Goal: Task Accomplishment & Management: Complete application form

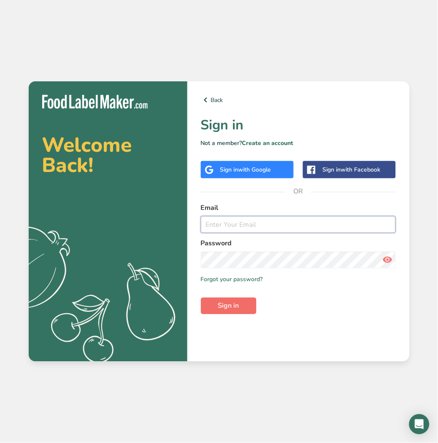
type input "[EMAIL_ADDRESS][DOMAIN_NAME]"
click at [232, 300] on button "Sign in" at bounding box center [229, 306] width 56 height 17
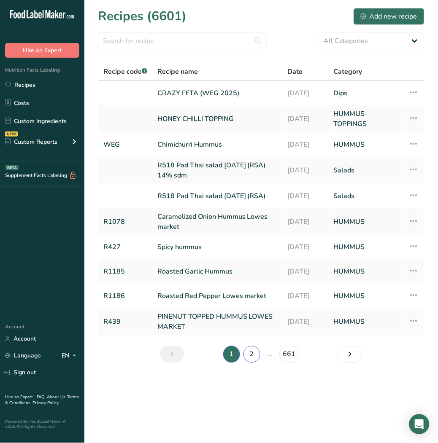
click at [253, 357] on link "2" at bounding box center [251, 354] width 17 height 17
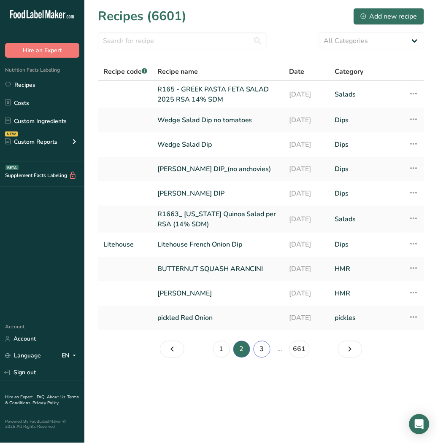
click at [257, 347] on link "3" at bounding box center [261, 349] width 17 height 17
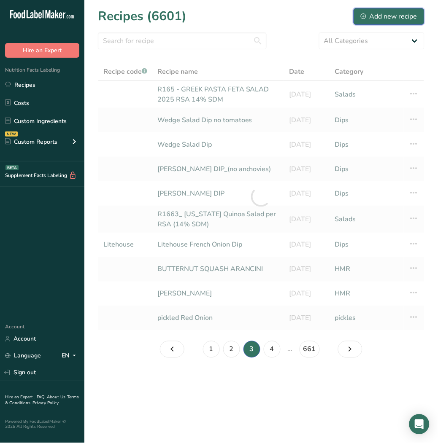
click at [378, 17] on div "Add new recipe" at bounding box center [388, 16] width 56 height 10
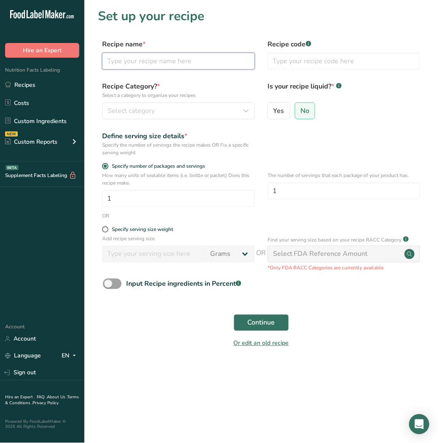
click at [154, 65] on input "text" at bounding box center [178, 61] width 153 height 17
type input "MISO CHILLI TOPPING WEG"
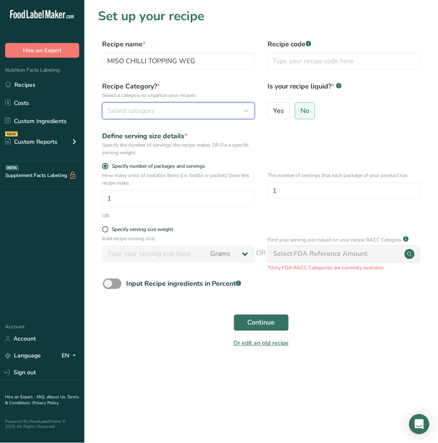
click at [157, 113] on div "Select category" at bounding box center [175, 111] width 137 height 10
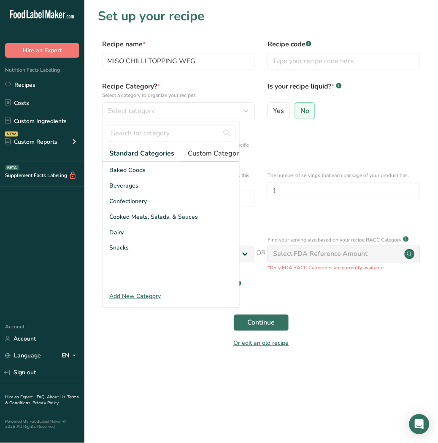
click at [217, 154] on span "Custom Categories .a-a{fill:#347362;}.b-a{fill:#fff;}" at bounding box center [220, 153] width 65 height 10
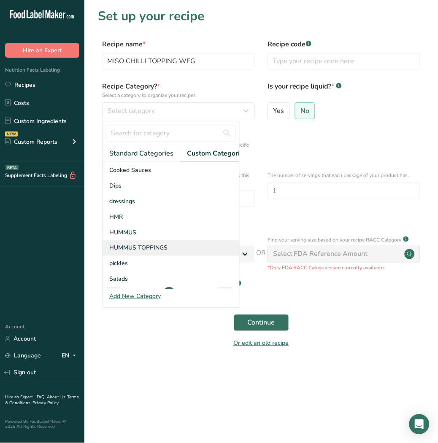
click at [151, 252] on span "HUMMUS TOPPINGS" at bounding box center [138, 248] width 58 height 9
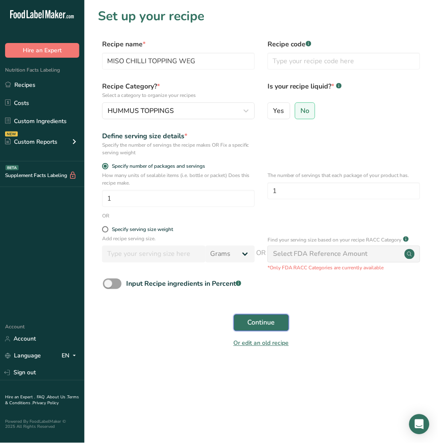
click at [267, 319] on span "Continue" at bounding box center [260, 323] width 27 height 10
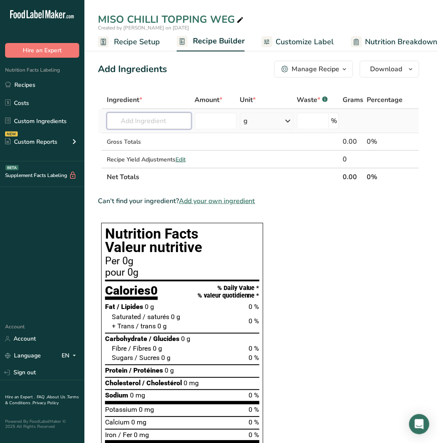
click at [167, 124] on input "text" at bounding box center [149, 121] width 85 height 17
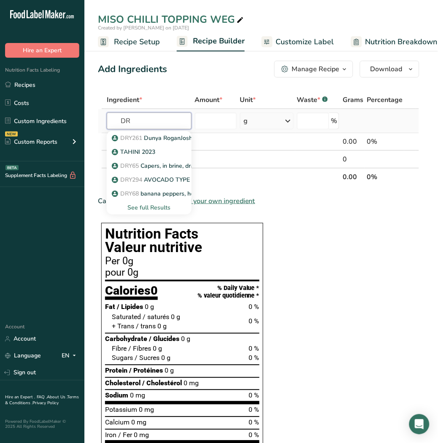
type input "D"
type input "MISO"
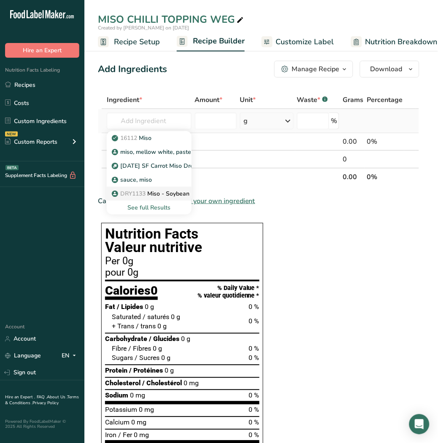
click at [158, 195] on p "DRY1133 Miso - Soybean paste" at bounding box center [159, 193] width 93 height 9
type input "Miso - Soybean paste"
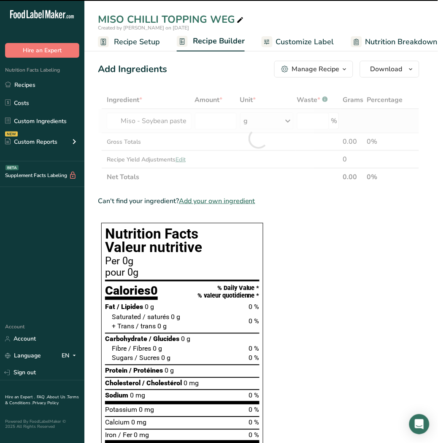
type input "0"
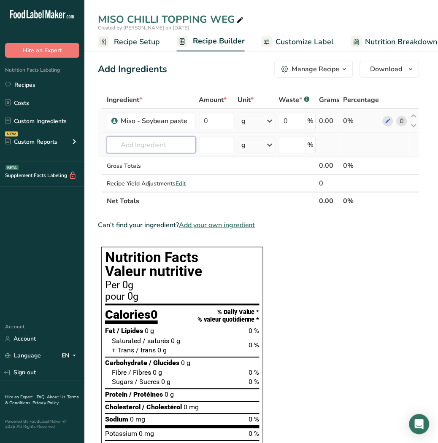
click at [167, 148] on input "text" at bounding box center [151, 145] width 89 height 17
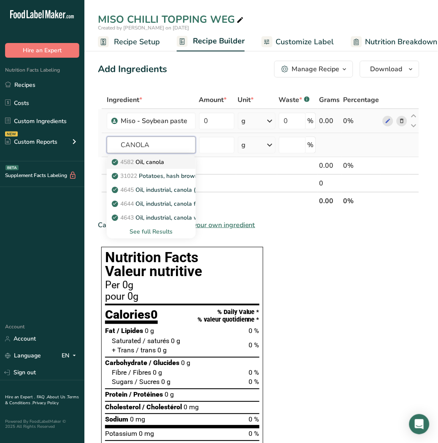
type input "CANOLA"
click at [164, 161] on p "4582 Oil, canola" at bounding box center [138, 162] width 51 height 9
type input "Oil, canola"
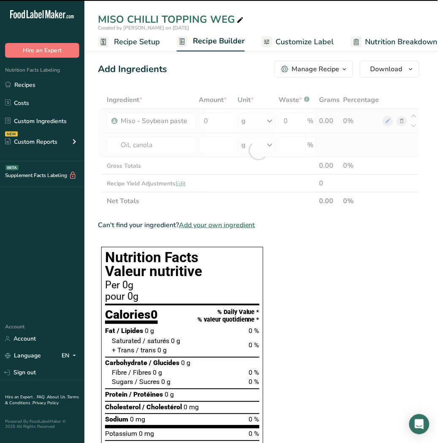
type input "0"
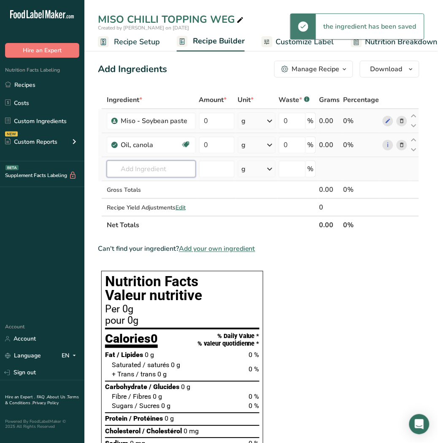
click at [155, 167] on input "text" at bounding box center [151, 169] width 89 height 17
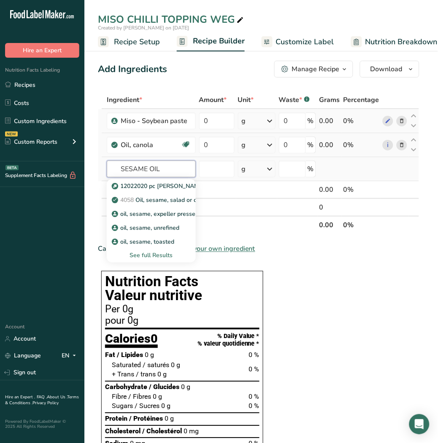
type input "SESAME OIL"
click at [166, 254] on div "See full Results" at bounding box center [150, 255] width 75 height 9
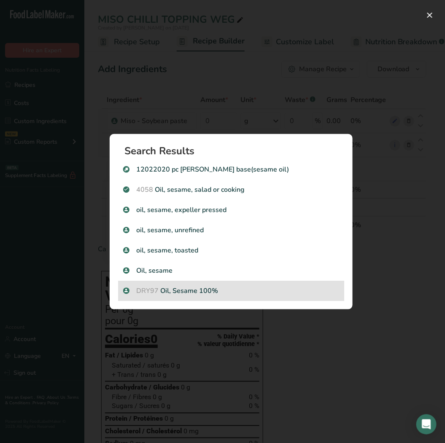
click at [195, 288] on p "DRY97 Oil, Sesame 100%" at bounding box center [231, 291] width 216 height 10
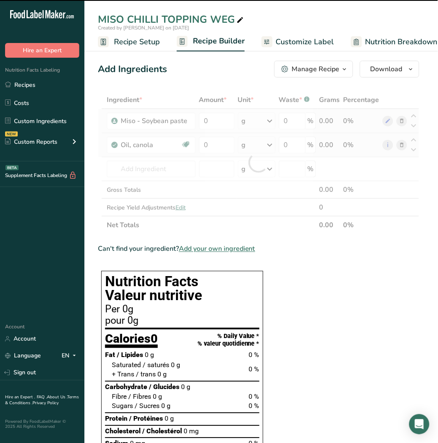
type input "0"
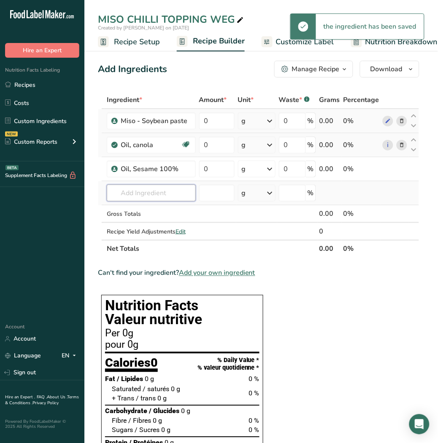
click at [149, 194] on input "text" at bounding box center [151, 193] width 89 height 17
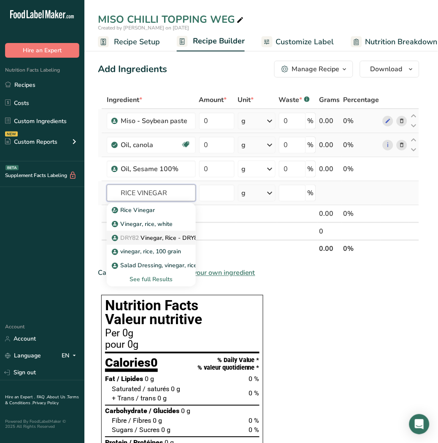
type input "RICE VINEGAR"
click at [160, 235] on p "DRY82 Vinegar, Rice - DRY82" at bounding box center [156, 238] width 87 height 9
type input "Vinegar, Rice - DRY82"
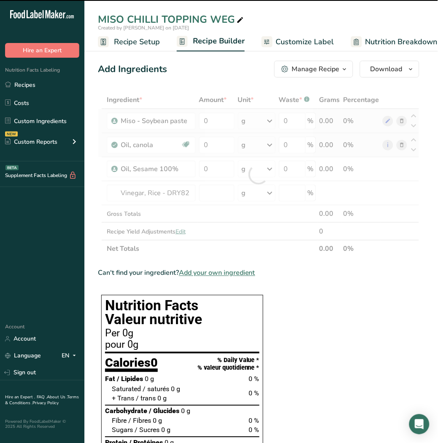
type input "0"
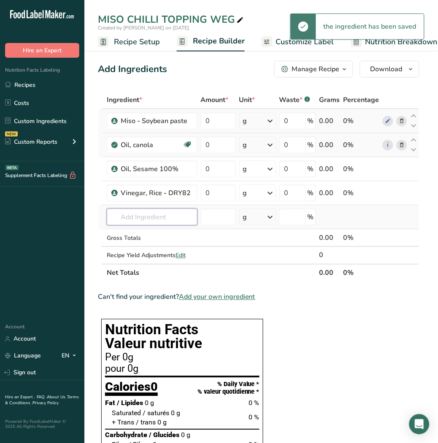
click at [146, 221] on input "text" at bounding box center [152, 217] width 91 height 17
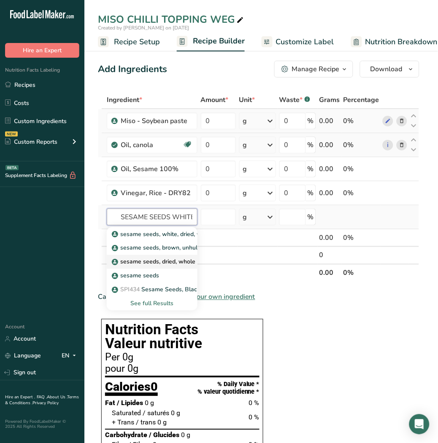
scroll to position [0, 3]
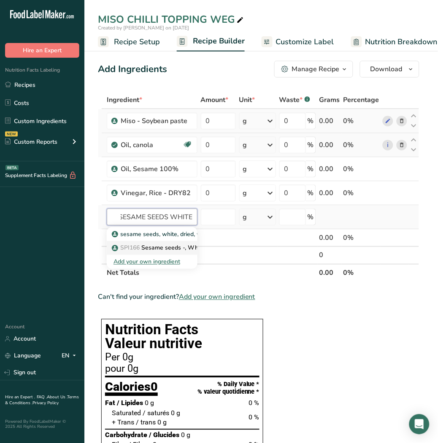
type input "SESAME SEEDS WHITE"
click at [178, 247] on p "SPI166 Sesame seeds -, White" at bounding box center [158, 248] width 91 height 9
type input "Sesame seeds -, White"
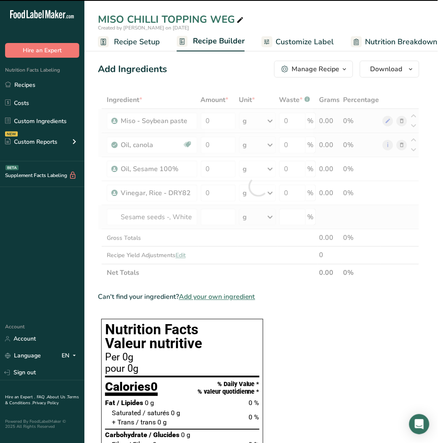
type input "0"
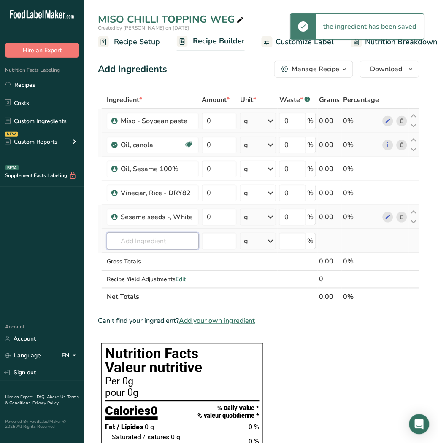
click at [173, 246] on input "text" at bounding box center [153, 241] width 92 height 17
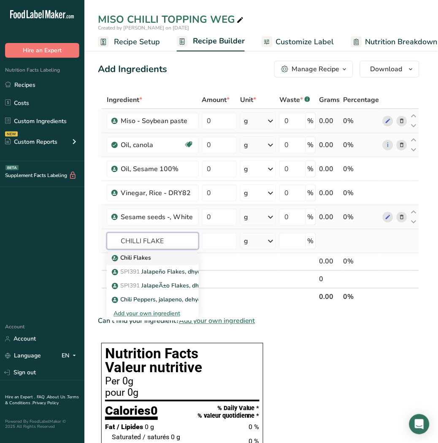
type input "CHILLI FLAKE"
click at [141, 260] on p "Chili Flakes" at bounding box center [132, 258] width 38 height 9
type input "Chili Flakes"
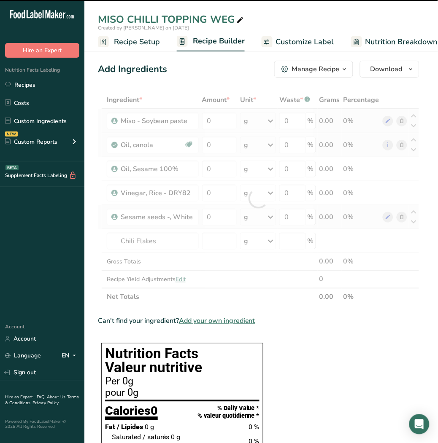
type input "0"
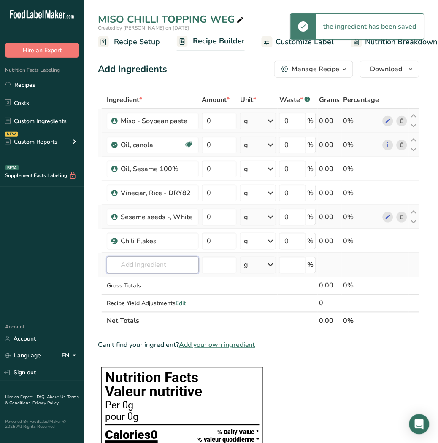
click at [150, 267] on input "text" at bounding box center [153, 265] width 92 height 17
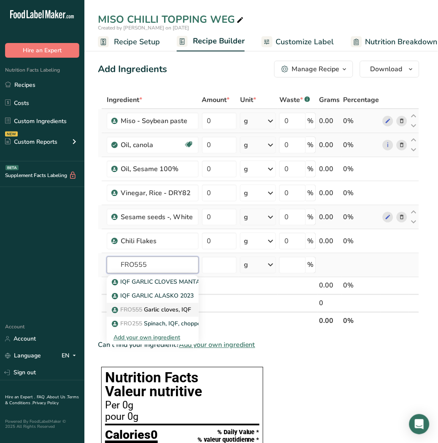
type input "FRO555"
click at [149, 311] on p "FRO555 Garlic cloves, IQF" at bounding box center [152, 310] width 78 height 9
type input "Garlic cloves, IQF"
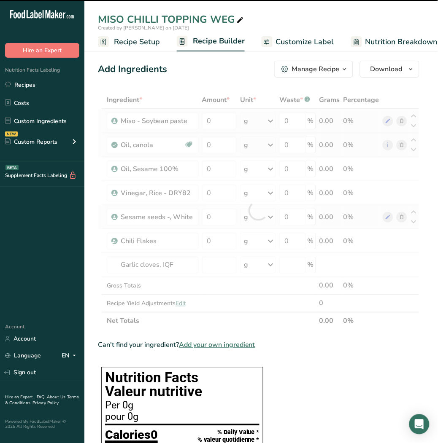
type input "0"
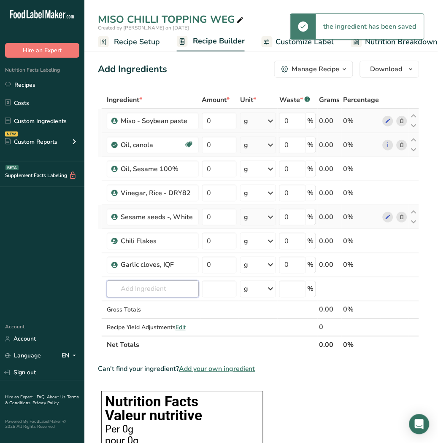
click at [152, 285] on input "text" at bounding box center [153, 289] width 92 height 17
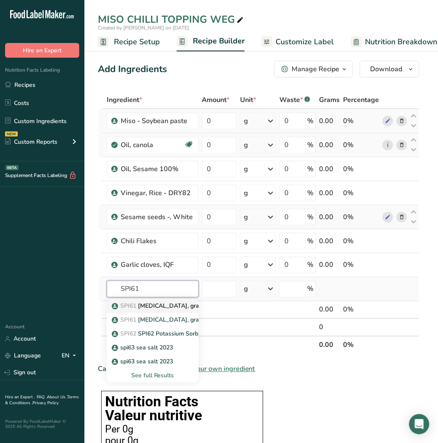
type input "SPI61"
click at [152, 309] on p "SPI61 Citric acid, granular, Monohydrate" at bounding box center [182, 306] width 138 height 9
type input "Citric acid, granular, Monohydrate"
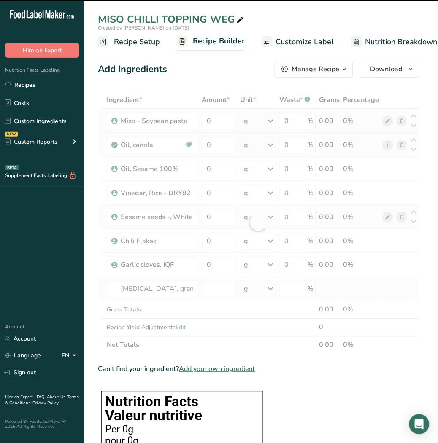
type input "0"
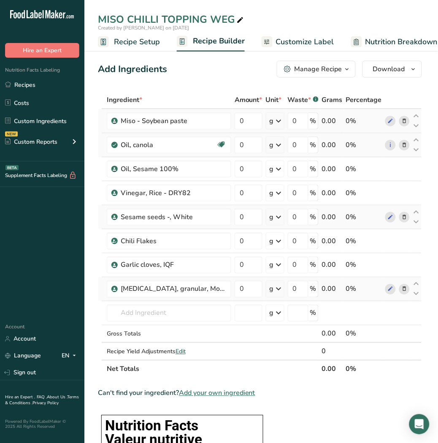
drag, startPoint x: 21, startPoint y: 78, endPoint x: 378, endPoint y: 39, distance: 358.7
click at [21, 78] on link "Recipes" at bounding box center [42, 85] width 84 height 16
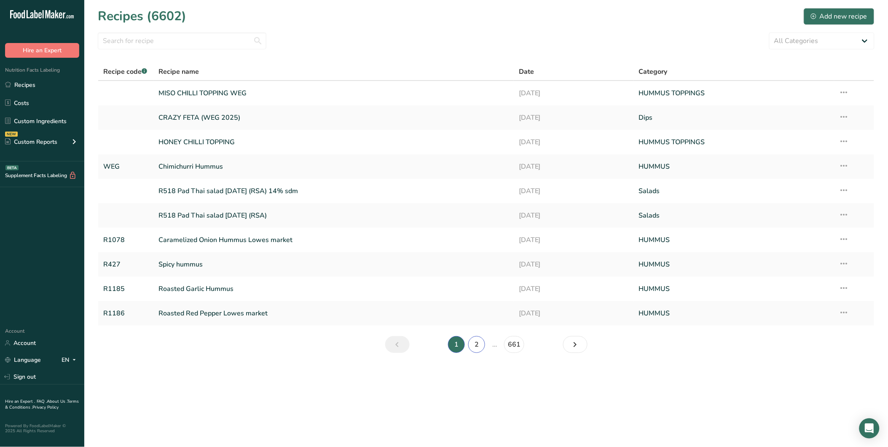
click at [437, 344] on link "2" at bounding box center [476, 344] width 17 height 17
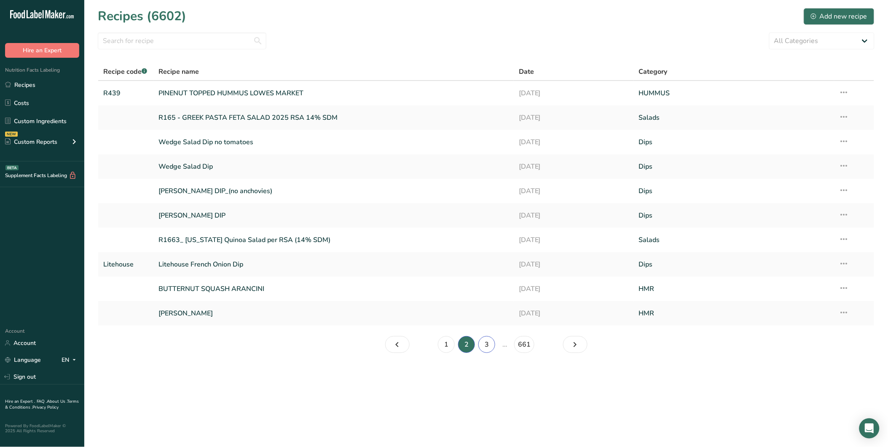
click at [437, 341] on link "3" at bounding box center [486, 344] width 17 height 17
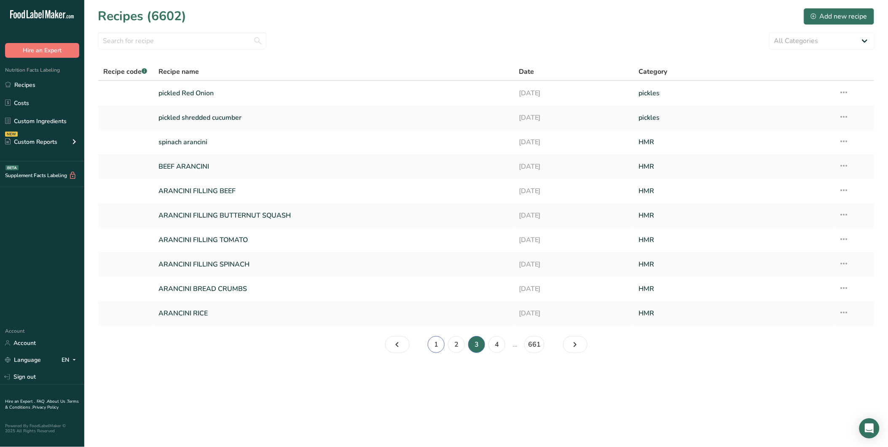
click at [437, 346] on link "1" at bounding box center [436, 344] width 17 height 17
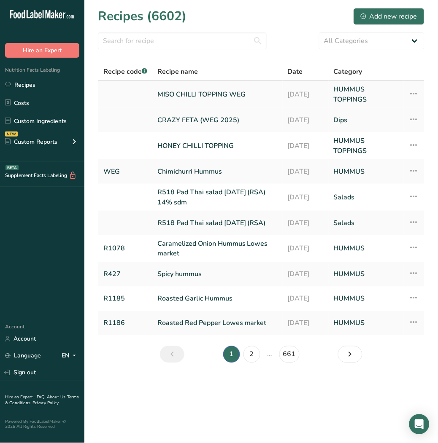
click at [213, 87] on link "MISO CHILLI TOPPING WEG" at bounding box center [217, 94] width 120 height 20
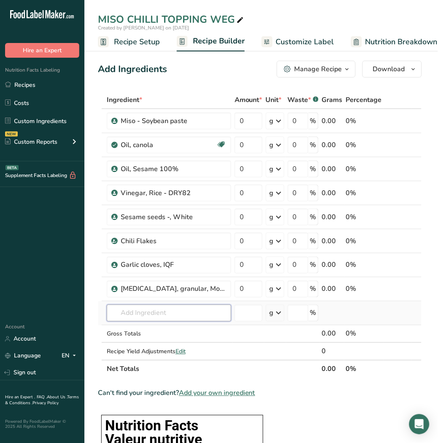
click at [168, 313] on input "text" at bounding box center [169, 313] width 124 height 17
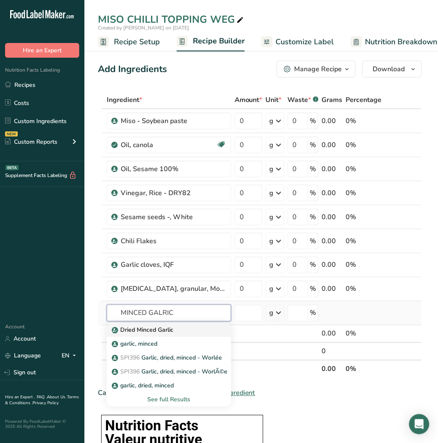
type input "MINCED GALRIC"
click at [167, 330] on p "Dried Minced Garlic" at bounding box center [143, 330] width 60 height 9
type input "Dried Minced Garlic"
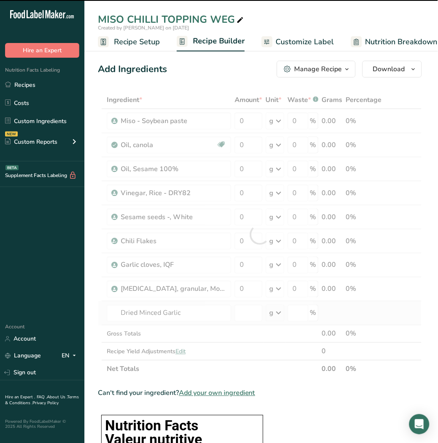
type input "0"
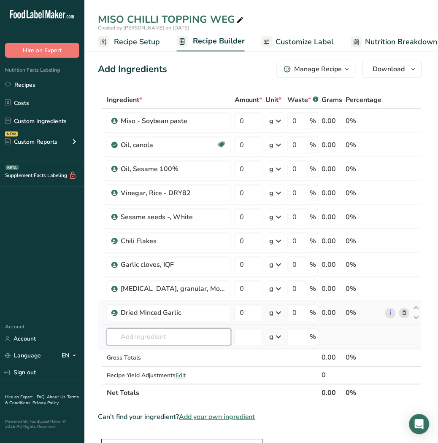
click at [169, 336] on input "text" at bounding box center [169, 337] width 124 height 17
type input "S"
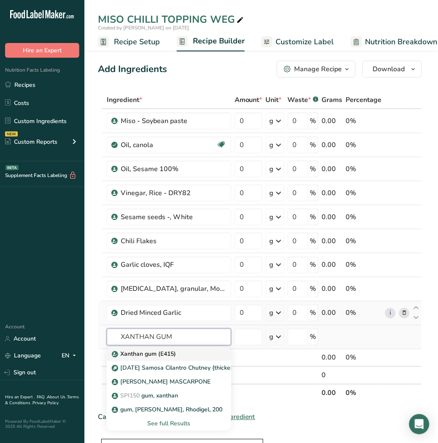
type input "XANTHAN GUM"
click at [168, 357] on p "Xanthan gum (E415)" at bounding box center [144, 354] width 62 height 9
type input "Xanthan gum (E415)"
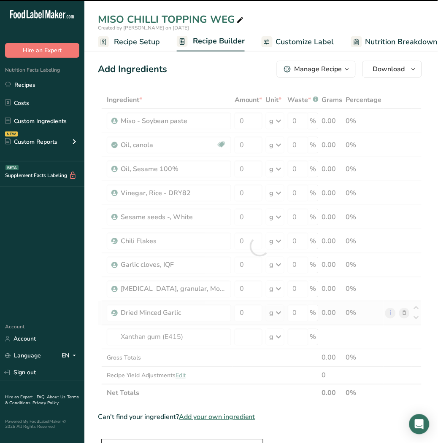
type input "0"
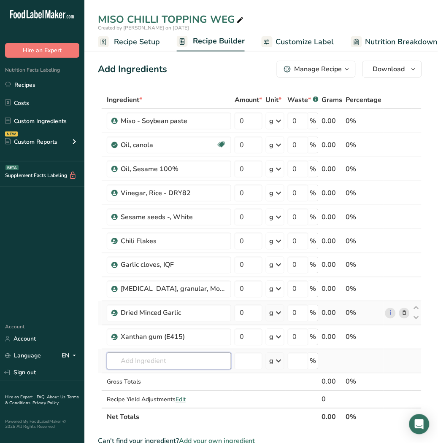
click at [156, 359] on input "text" at bounding box center [169, 361] width 124 height 17
drag, startPoint x: 207, startPoint y: 365, endPoint x: 148, endPoint y: 365, distance: 58.6
click at [148, 365] on input "MIRA THIK FOOD STARCH" at bounding box center [169, 361] width 124 height 17
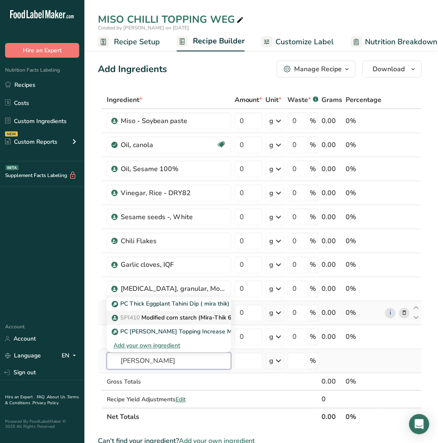
type input "MIRA THIK"
click at [164, 319] on p "SPI410 Modified corn starch (Mira-Thik 603)" at bounding box center [176, 318] width 126 height 9
type input "Modified corn starch (Mira-Thik 603)"
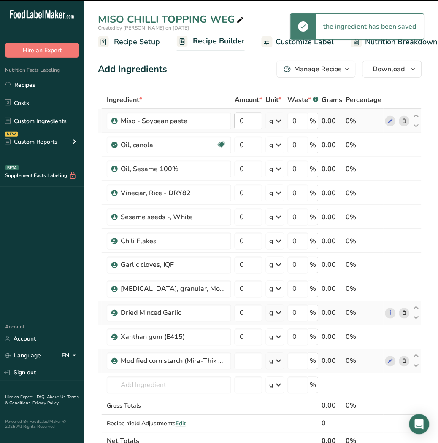
type input "0"
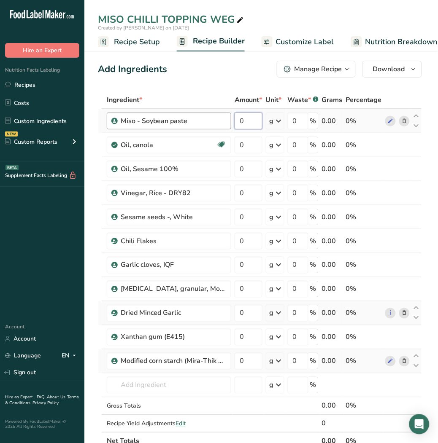
drag, startPoint x: 247, startPoint y: 121, endPoint x: 222, endPoint y: 125, distance: 26.1
click at [222, 125] on tr "Miso - Soybean paste 0 g Weight Units g kg mg See more Volume Units l Volume un…" at bounding box center [259, 121] width 323 height 24
type input "19.74"
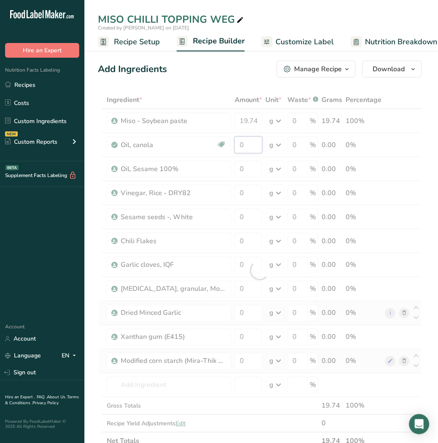
drag, startPoint x: 245, startPoint y: 146, endPoint x: 229, endPoint y: 143, distance: 16.6
click at [229, 143] on div "Ingredient * Amount * Unit * Waste * .a-a{fill:#347362;}.b-a{fill:#fff;} Grams …" at bounding box center [260, 270] width 324 height 359
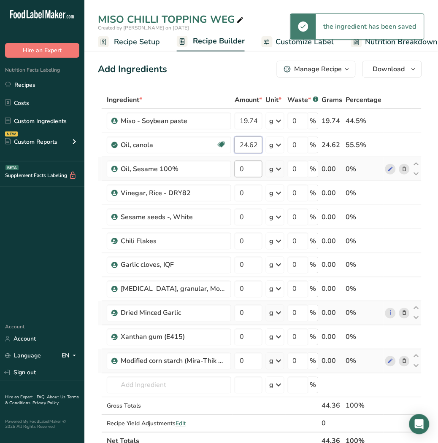
type input "24.62"
click at [200, 172] on div "Ingredient * Amount * Unit * Waste * .a-a{fill:#347362;}.b-a{fill:#fff;} Grams …" at bounding box center [260, 270] width 324 height 359
type input "4.94"
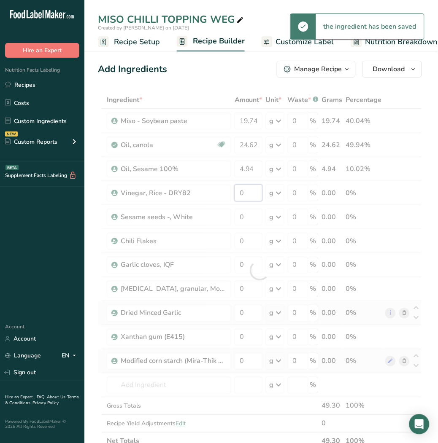
drag, startPoint x: 253, startPoint y: 192, endPoint x: 210, endPoint y: 194, distance: 43.0
click at [210, 194] on div "Ingredient * Amount * Unit * Waste * .a-a{fill:#347362;}.b-a{fill:#fff;} Grams …" at bounding box center [260, 270] width 324 height 359
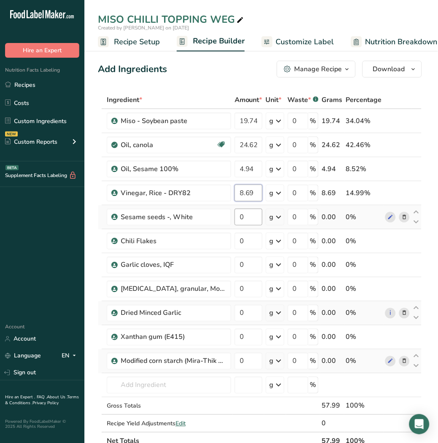
type input "8.69"
click at [228, 213] on div "Ingredient * Amount * Unit * Waste * .a-a{fill:#347362;}.b-a{fill:#fff;} Grams …" at bounding box center [260, 270] width 324 height 359
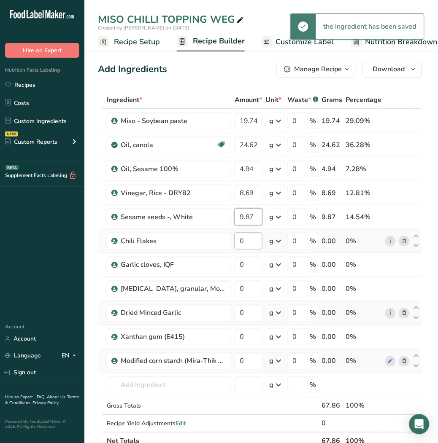
type input "9.87"
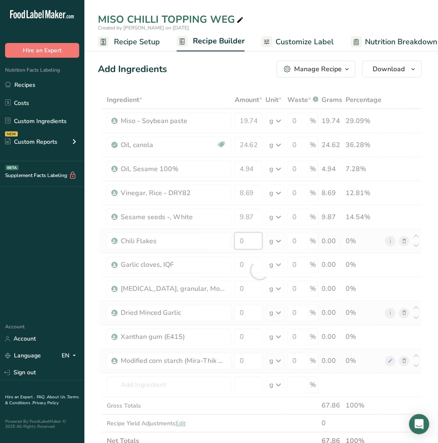
click at [252, 234] on div "Ingredient * Amount * Unit * Waste * .a-a{fill:#347362;}.b-a{fill:#fff;} Grams …" at bounding box center [260, 270] width 324 height 359
type input "0"
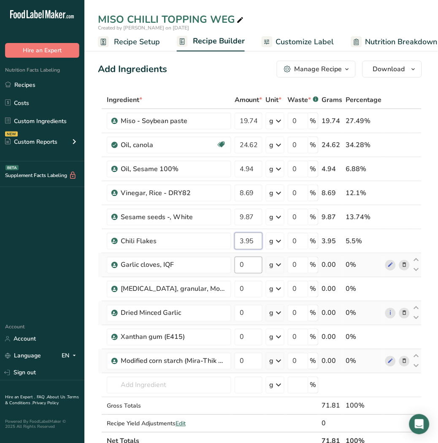
type input "3.95"
click at [228, 266] on div "Ingredient * Amount * Unit * Waste * .a-a{fill:#347362;}.b-a{fill:#fff;} Grams …" at bounding box center [260, 270] width 324 height 359
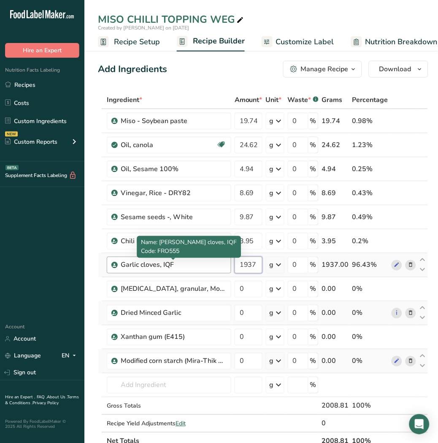
drag, startPoint x: 255, startPoint y: 268, endPoint x: 198, endPoint y: 260, distance: 57.9
click at [198, 260] on tr "Garlic cloves, IQF 1937 g Weight Units g kg mg See more Volume Units l Volume u…" at bounding box center [262, 265] width 329 height 24
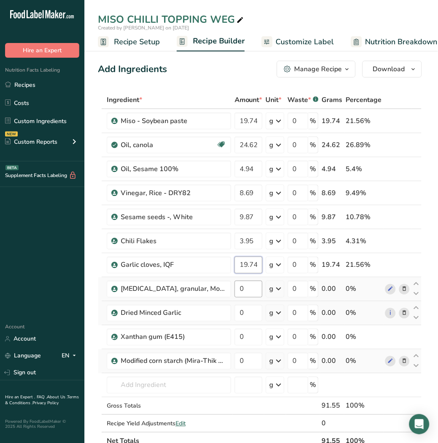
type input "19.74"
click at [249, 291] on div "Ingredient * Amount * Unit * Waste * .a-a{fill:#347362;}.b-a{fill:#fff;} Grams …" at bounding box center [260, 270] width 324 height 359
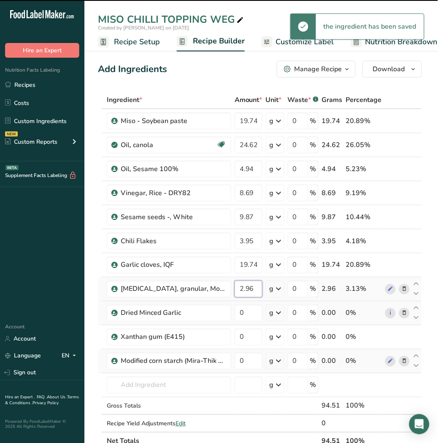
type input "2.96"
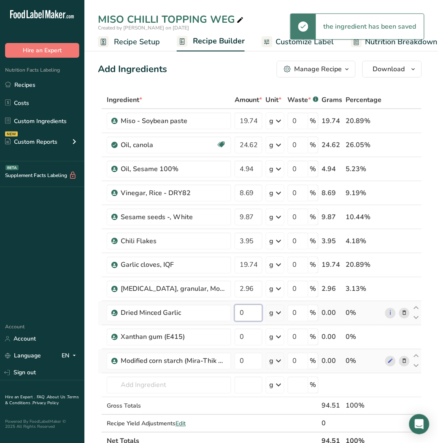
click at [255, 312] on div "Ingredient * Amount * Unit * Waste * .a-a{fill:#347362;}.b-a{fill:#fff;} Grams …" at bounding box center [260, 270] width 324 height 359
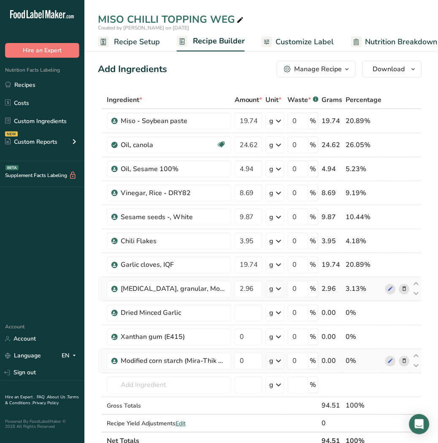
click at [402, 289] on div "Ingredient * Amount * Unit * Waste * .a-a{fill:#347362;}.b-a{fill:#fff;} Grams …" at bounding box center [260, 270] width 324 height 359
type input "0"
click at [402, 288] on icon at bounding box center [404, 289] width 6 height 9
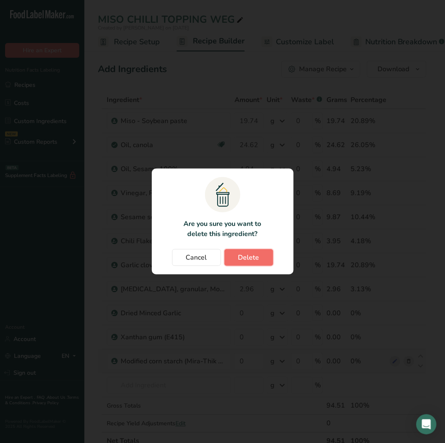
click at [253, 253] on span "Delete" at bounding box center [248, 257] width 21 height 10
type input "0"
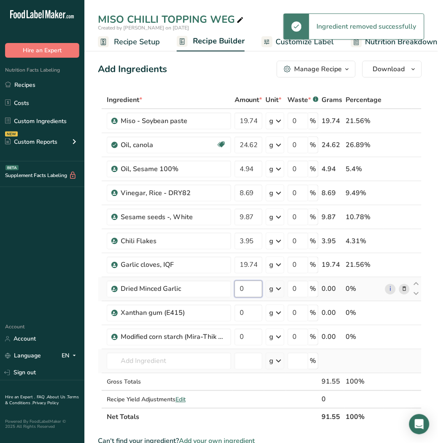
click at [250, 287] on input "0" at bounding box center [248, 289] width 28 height 17
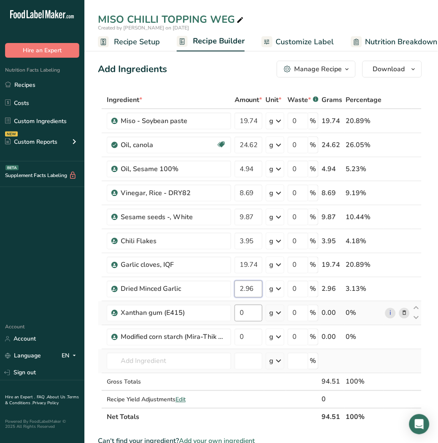
type input "2.96"
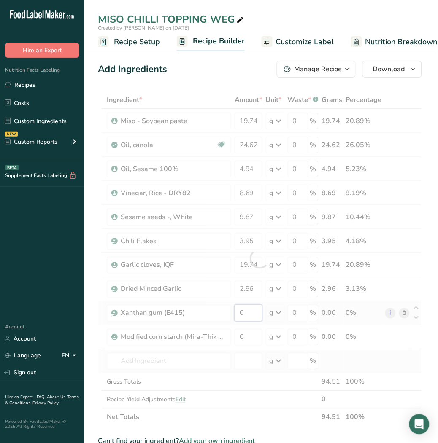
click at [249, 315] on div "Ingredient * Amount * Unit * Waste * .a-a{fill:#347362;}.b-a{fill:#fff;} Grams …" at bounding box center [260, 258] width 324 height 335
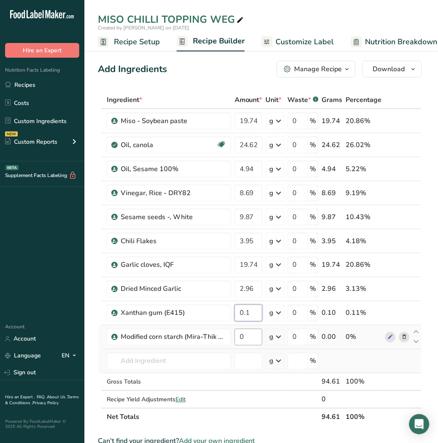
type input "0.1"
click at [254, 335] on div "Ingredient * Amount * Unit * Waste * .a-a{fill:#347362;}.b-a{fill:#fff;} Grams …" at bounding box center [260, 258] width 324 height 335
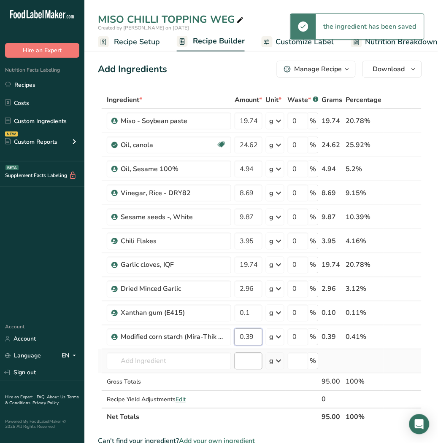
type input "0.39"
click at [254, 357] on div "Ingredient * Amount * Unit * Waste * .a-a{fill:#347362;}.b-a{fill:#fff;} Grams …" at bounding box center [260, 258] width 324 height 335
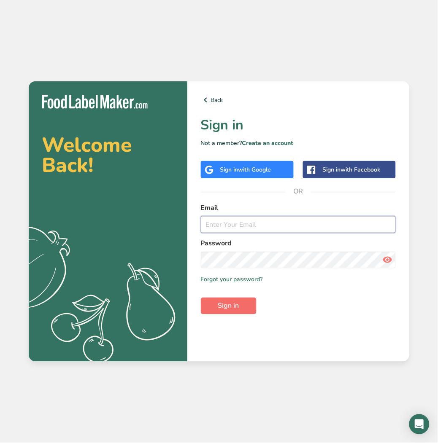
type input "[EMAIL_ADDRESS][DOMAIN_NAME]"
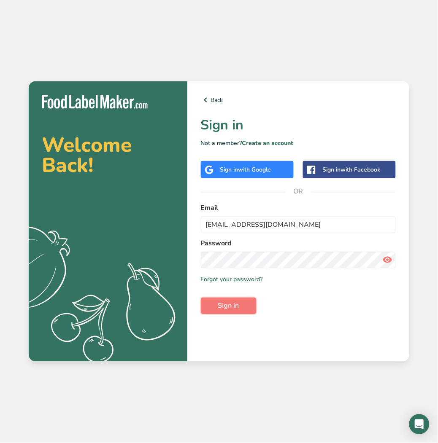
drag, startPoint x: 235, startPoint y: 304, endPoint x: 427, endPoint y: 217, distance: 211.1
click at [235, 304] on span "Sign in" at bounding box center [228, 306] width 21 height 10
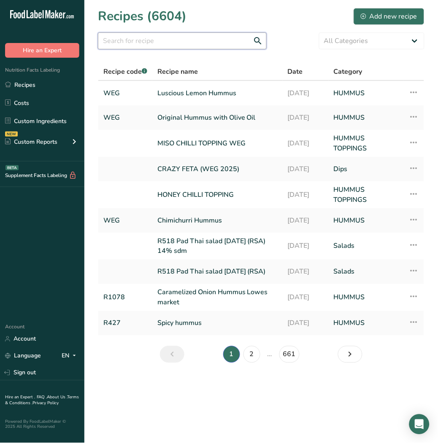
click at [208, 40] on input "text" at bounding box center [182, 40] width 169 height 17
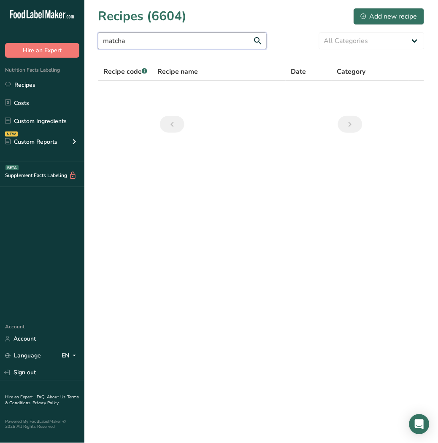
drag, startPoint x: 176, startPoint y: 41, endPoint x: 20, endPoint y: 34, distance: 156.1
click at [20, 34] on div ".a-20{fill:#fff;} Hire an Expert Nutrition Facts Labeling Recipes Costs Custom …" at bounding box center [219, 221] width 438 height 443
type input "salsa matcha"
drag, startPoint x: 169, startPoint y: 48, endPoint x: 46, endPoint y: 43, distance: 123.2
click at [46, 43] on div ".a-20{fill:#fff;} Hire an Expert Nutrition Facts Labeling Recipes Costs Custom …" at bounding box center [219, 221] width 438 height 443
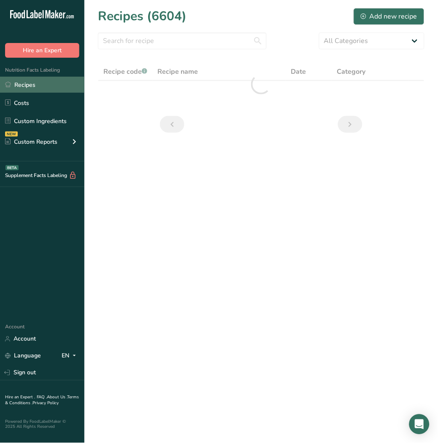
click at [28, 82] on link "Recipes" at bounding box center [42, 85] width 84 height 16
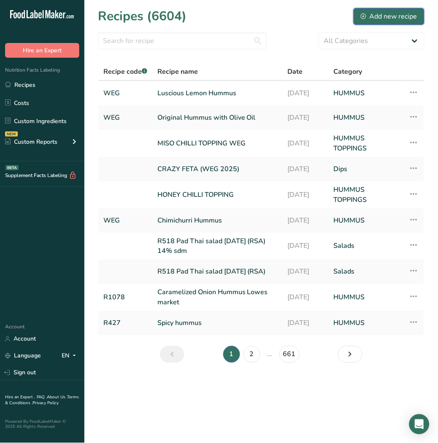
click at [382, 16] on div "Add new recipe" at bounding box center [388, 16] width 56 height 10
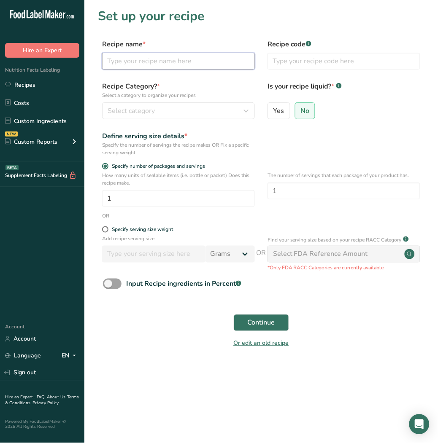
click at [182, 62] on input "text" at bounding box center [178, 61] width 153 height 17
type input "s"
type input "Salsa Matcha topping"
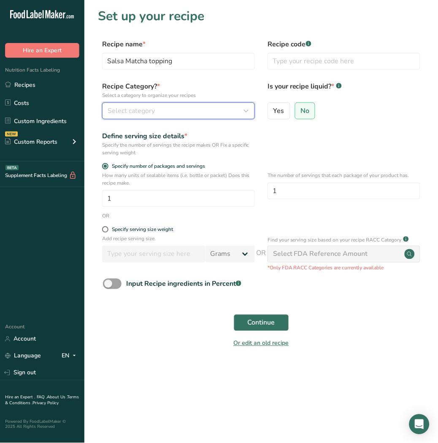
click at [179, 109] on div "Select category" at bounding box center [175, 111] width 137 height 10
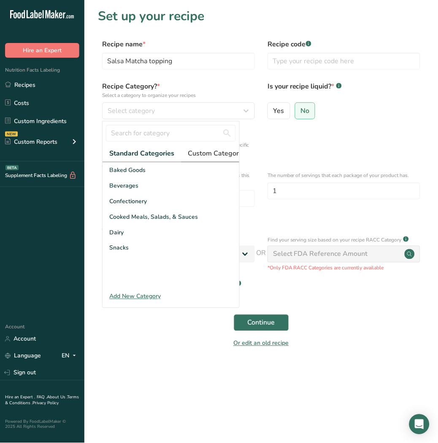
click at [204, 150] on span "Custom Categories .a-a{fill:#347362;}.b-a{fill:#fff;}" at bounding box center [220, 153] width 65 height 10
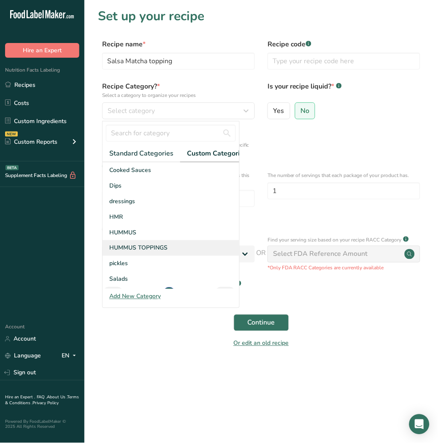
click at [155, 250] on div "HUMMUS TOPPINGS" at bounding box center [170, 248] width 137 height 16
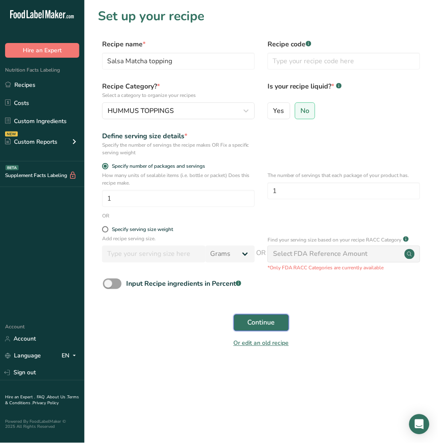
click at [266, 319] on span "Continue" at bounding box center [260, 323] width 27 height 10
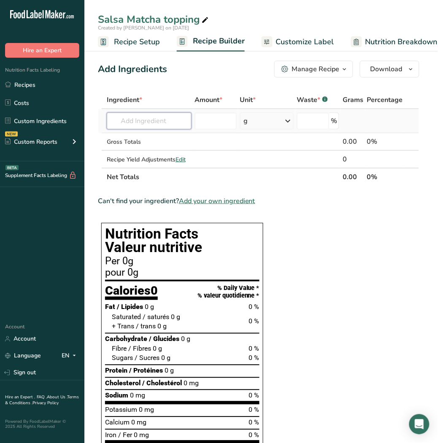
click at [155, 120] on input "text" at bounding box center [149, 121] width 85 height 17
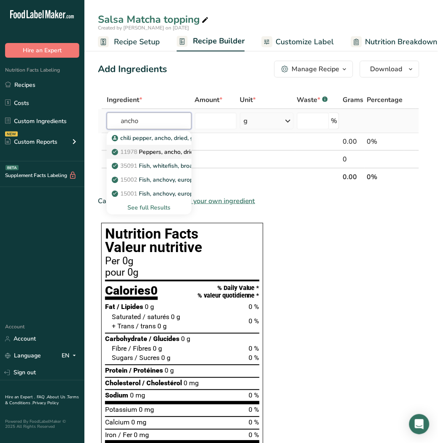
type input "ancho"
click at [158, 153] on p "11978 Peppers, ancho, dried" at bounding box center [154, 152] width 83 height 9
type input "Peppers, ancho, dried"
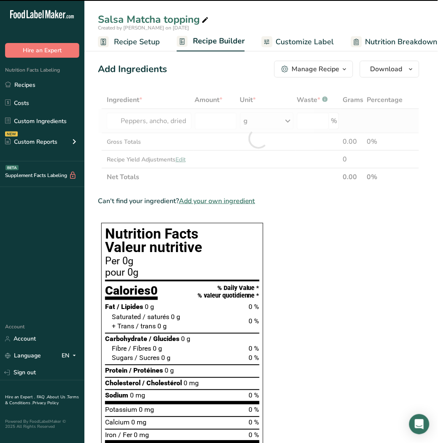
type input "0"
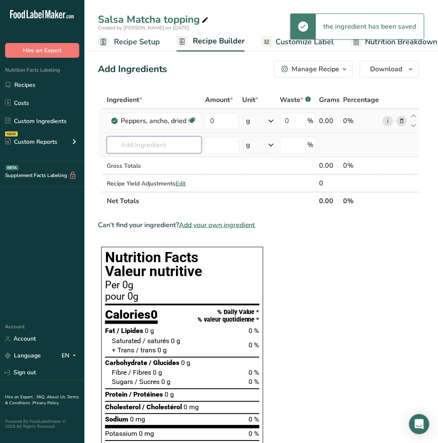
click at [149, 147] on input "text" at bounding box center [154, 145] width 95 height 17
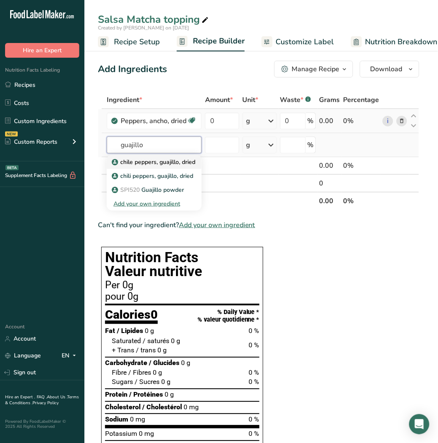
type input "guajillo"
click at [155, 165] on p "chile peppers, guajillo, dried" at bounding box center [154, 162] width 82 height 9
type input "chile peppers, guajillo, dried"
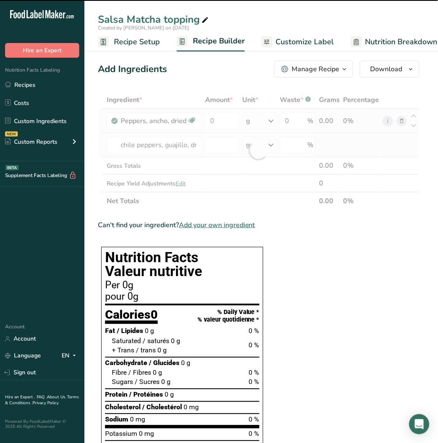
type input "0"
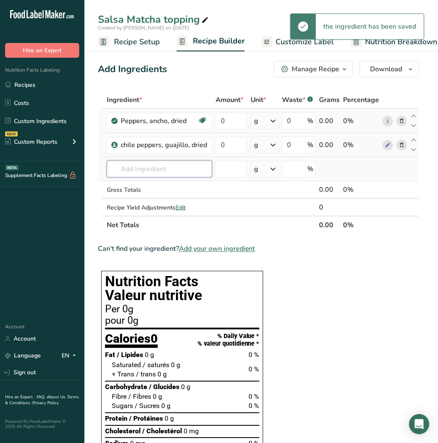
click at [147, 174] on input "text" at bounding box center [159, 169] width 105 height 17
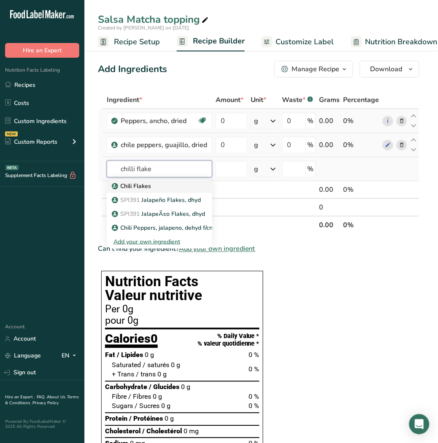
type input "chilli flake"
click at [150, 184] on p "Chili Flakes" at bounding box center [132, 186] width 38 height 9
type input "Chili Flakes"
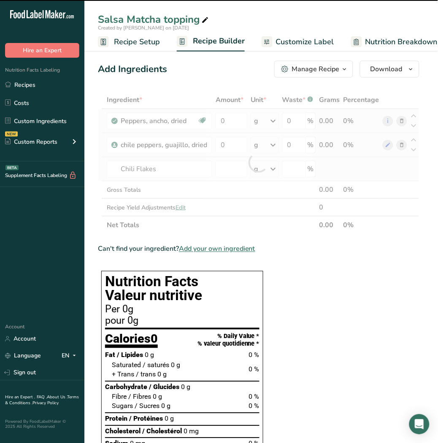
type input "0"
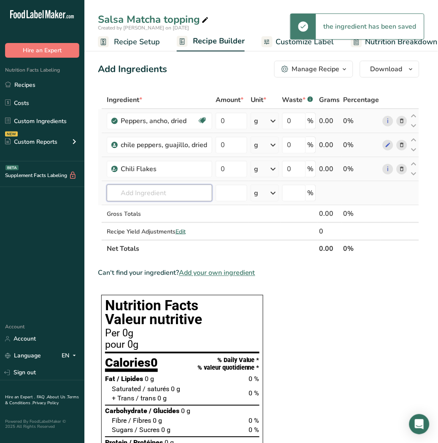
click at [150, 194] on input "text" at bounding box center [159, 193] width 105 height 17
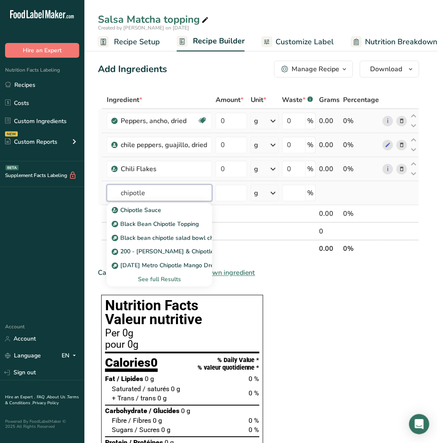
type input "chipotle"
click at [167, 280] on div "See full Results" at bounding box center [159, 279] width 92 height 9
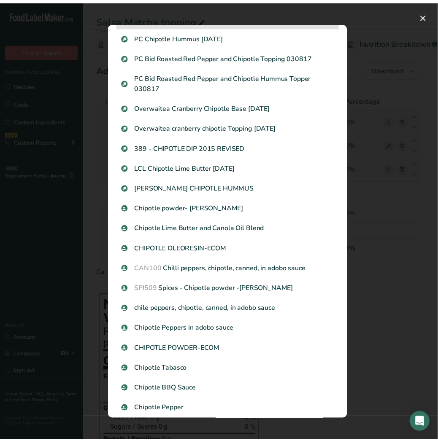
scroll to position [165, 0]
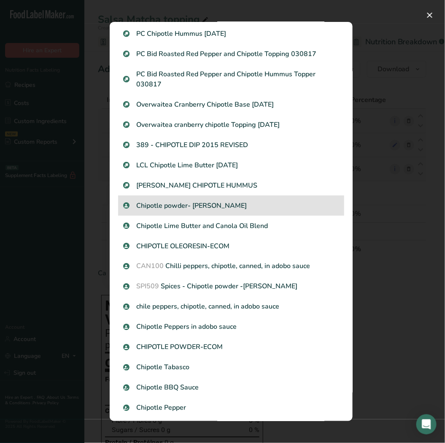
click at [282, 214] on div "Chipotle powder- Shashi" at bounding box center [231, 206] width 226 height 20
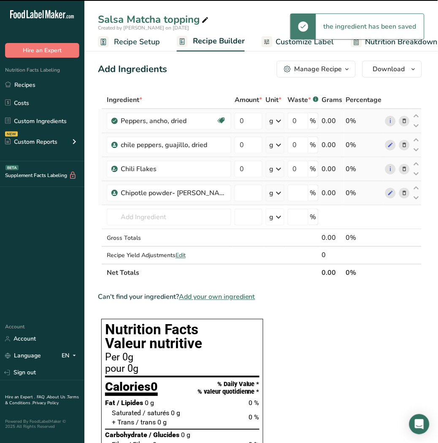
type input "0"
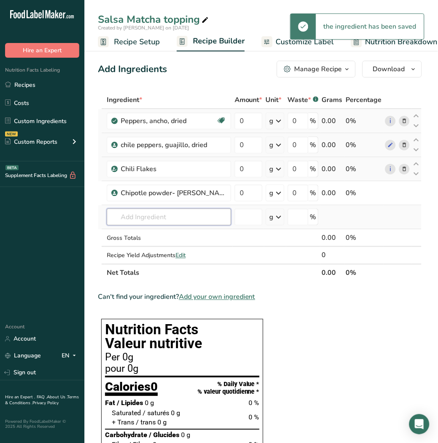
click at [174, 218] on input "text" at bounding box center [169, 217] width 124 height 17
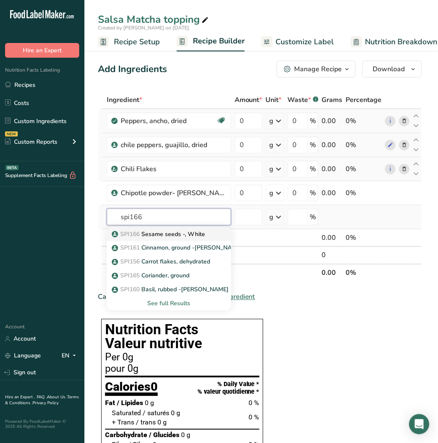
type input "spi166"
click at [173, 238] on link "SPI166 Sesame seeds -, White" at bounding box center [169, 234] width 124 height 14
type input "Sesame seeds -, White"
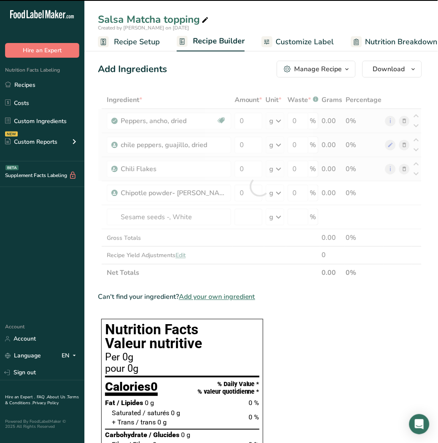
type input "0"
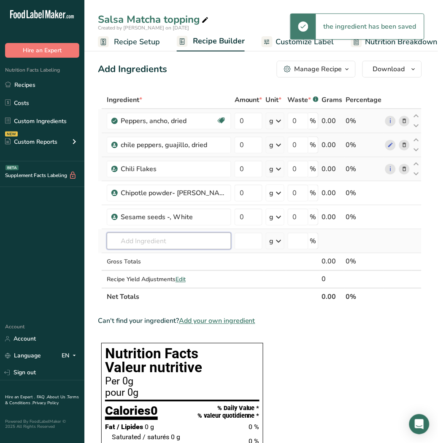
click at [165, 243] on input "text" at bounding box center [169, 241] width 124 height 17
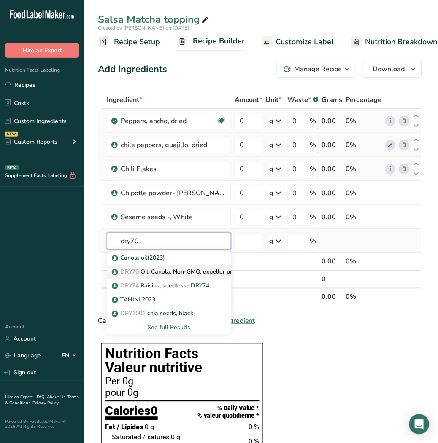
type input "dry70"
click at [171, 273] on p "DRY70 Oil, Canola, Non-GMO, expeller pressed, RBD" at bounding box center [188, 272] width 150 height 9
type input "Oil, Canola, Non-GMO, expeller pressed, RBD"
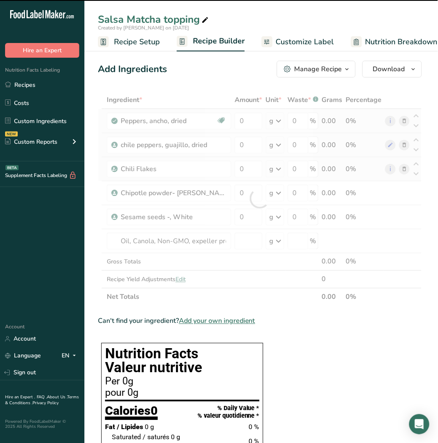
type input "0"
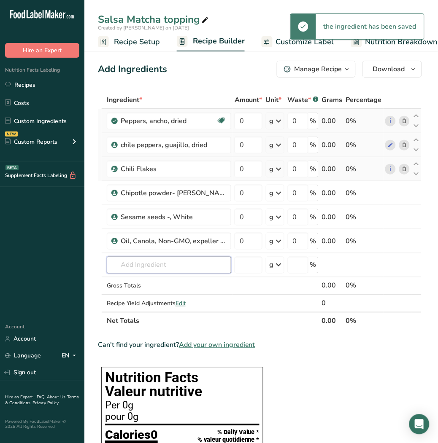
click at [166, 260] on input "text" at bounding box center [169, 265] width 124 height 17
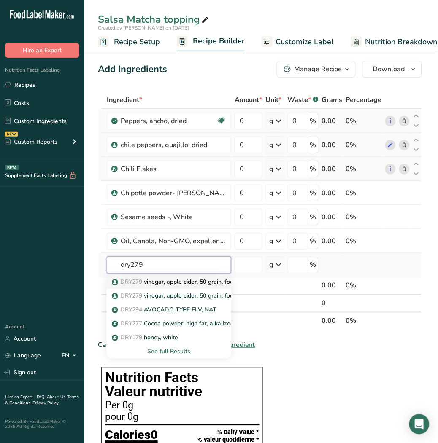
type input "dry279"
click at [164, 281] on p "DRY279 vinegar, apple cider, 50 grain, food service" at bounding box center [185, 282] width 144 height 9
type input "vinegar, apple cider, 50 grain, food service"
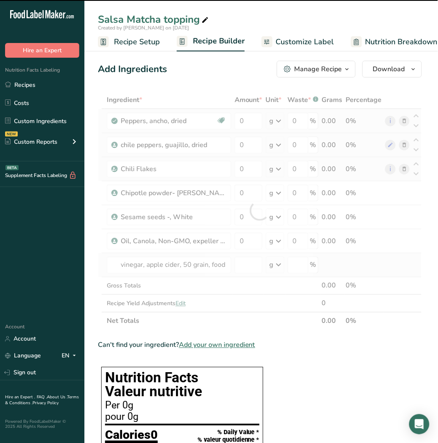
type input "0"
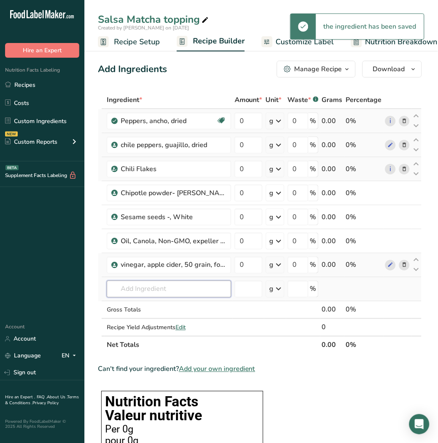
click at [159, 288] on input "text" at bounding box center [169, 289] width 124 height 17
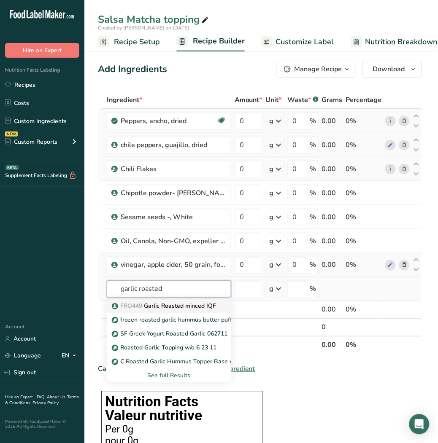
type input "garlic roasted"
click at [158, 309] on p "FRO449 Garlic Roasted minced IQF" at bounding box center [164, 306] width 102 height 9
type input "Garlic Roasted minced IQF"
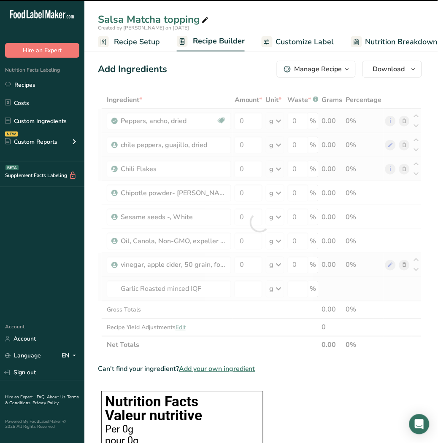
type input "0"
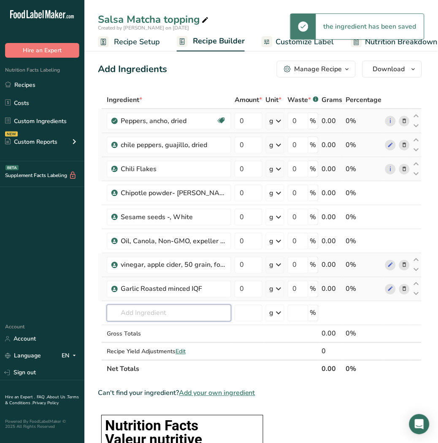
click at [158, 309] on input "text" at bounding box center [169, 313] width 124 height 17
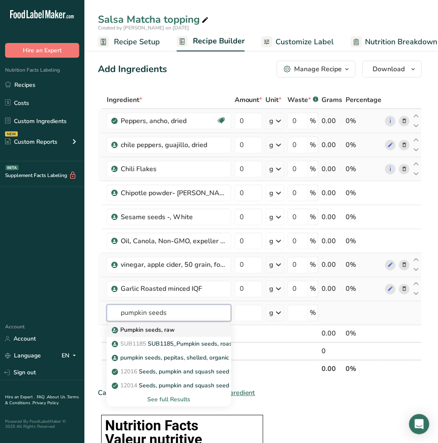
type input "pumpkin seeds"
click at [162, 329] on p "Pumpkin seeds, raw" at bounding box center [143, 330] width 61 height 9
type input "Pumpkin seeds, raw"
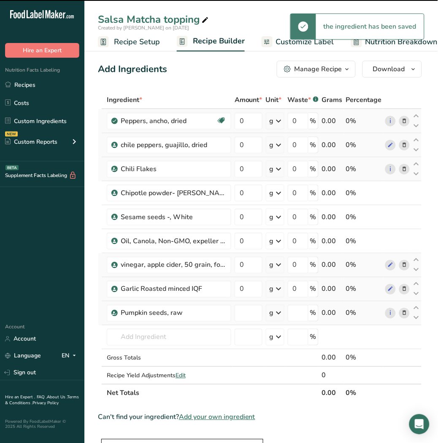
type input "0"
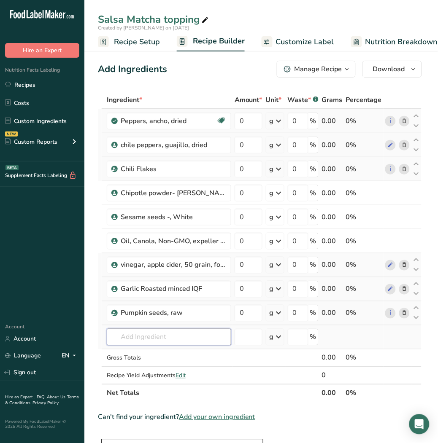
click at [163, 340] on input "text" at bounding box center [169, 337] width 124 height 17
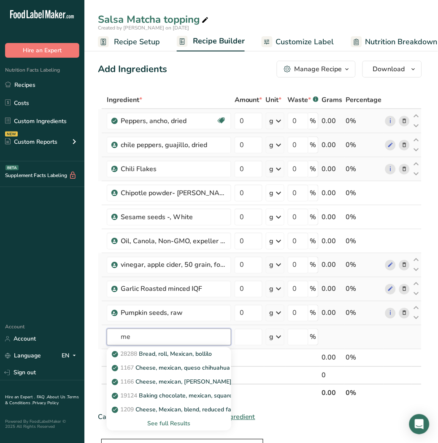
type input "m"
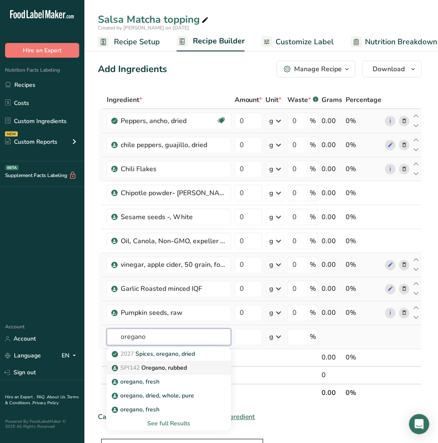
type input "oregano"
click at [165, 369] on p "SPI142 Oregano, rubbed" at bounding box center [149, 368] width 73 height 9
type input "Oregano, rubbed"
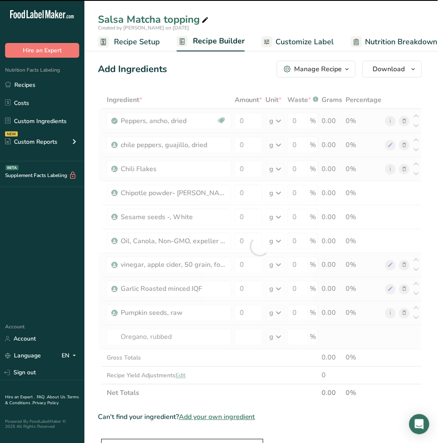
type input "0"
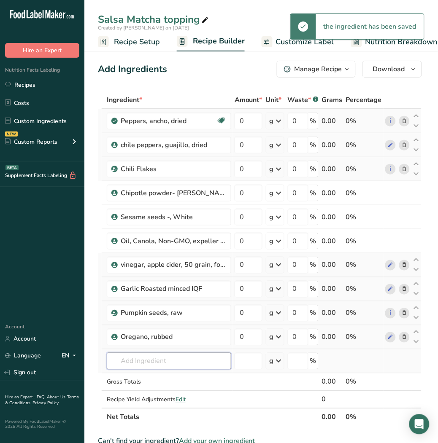
click at [153, 365] on input "text" at bounding box center [169, 361] width 124 height 17
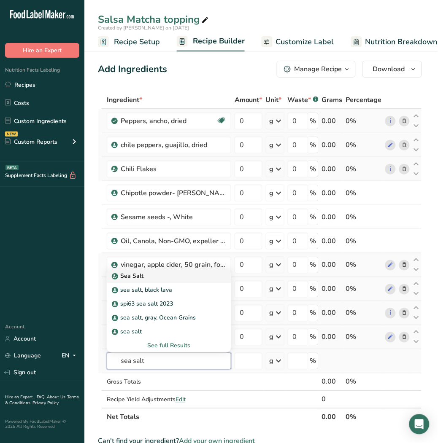
type input "sea salt"
click at [153, 277] on div "Sea Salt" at bounding box center [161, 276] width 97 height 9
type input "Sea Salt"
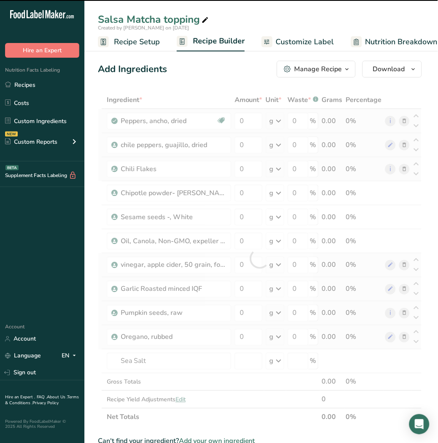
type input "0"
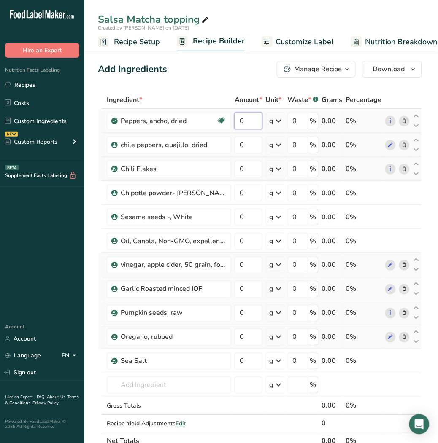
drag, startPoint x: 253, startPoint y: 124, endPoint x: 242, endPoint y: 125, distance: 11.5
click at [242, 125] on input "0" at bounding box center [248, 121] width 28 height 17
type input "2.44"
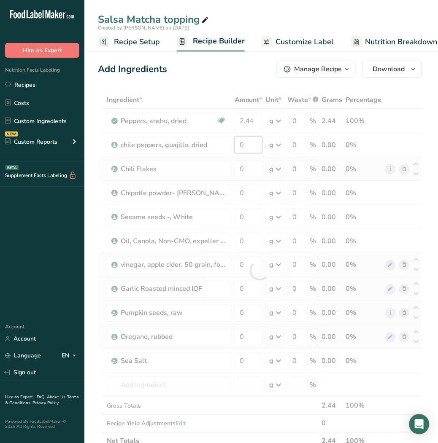
drag, startPoint x: 253, startPoint y: 142, endPoint x: 213, endPoint y: 142, distance: 40.5
click at [213, 142] on div "Ingredient * Amount * Unit * Waste * .a-a{fill:#347362;}.b-a{fill:#fff;} Grams …" at bounding box center [260, 270] width 324 height 359
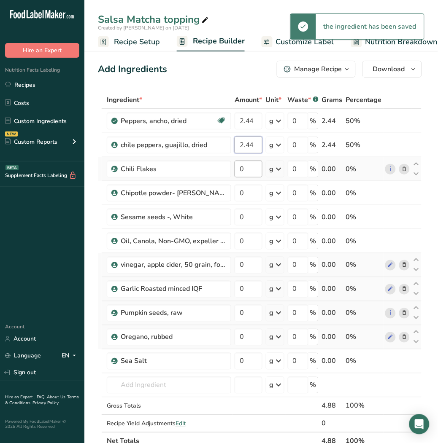
type input "2.44"
click at [251, 169] on div "Ingredient * Amount * Unit * Waste * .a-a{fill:#347362;}.b-a{fill:#fff;} Grams …" at bounding box center [260, 270] width 324 height 359
type input "0.61"
click at [250, 191] on div "Ingredient * Amount * Unit * Waste * .a-a{fill:#347362;}.b-a{fill:#fff;} Grams …" at bounding box center [260, 270] width 324 height 359
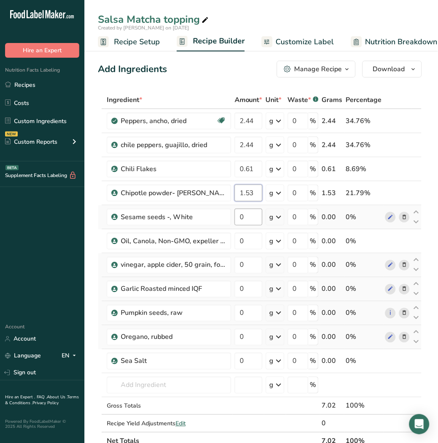
type input "1.53"
click at [249, 221] on div "Ingredient * Amount * Unit * Waste * .a-a{fill:#347362;}.b-a{fill:#fff;} Grams …" at bounding box center [260, 270] width 324 height 359
type input "4.58"
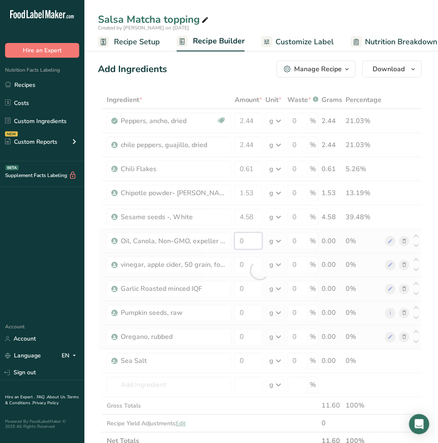
click at [247, 243] on div "Ingredient * Amount * Unit * Waste * .a-a{fill:#347362;}.b-a{fill:#fff;} Grams …" at bounding box center [260, 270] width 324 height 359
type input "0"
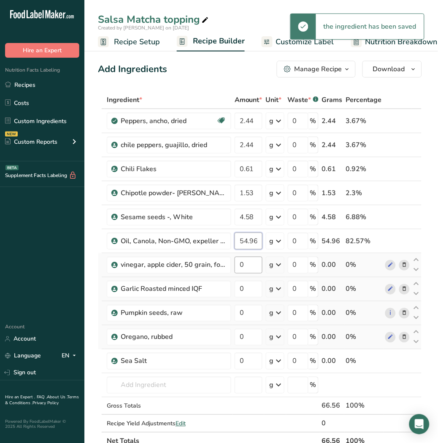
type input "54.96"
click at [246, 271] on div "Ingredient * Amount * Unit * Waste * .a-a{fill:#347362;}.b-a{fill:#fff;} Grams …" at bounding box center [260, 270] width 324 height 359
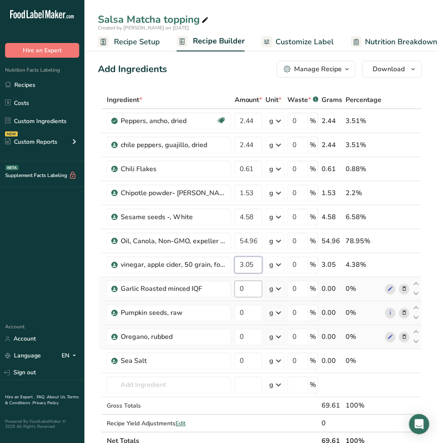
type input "3.05"
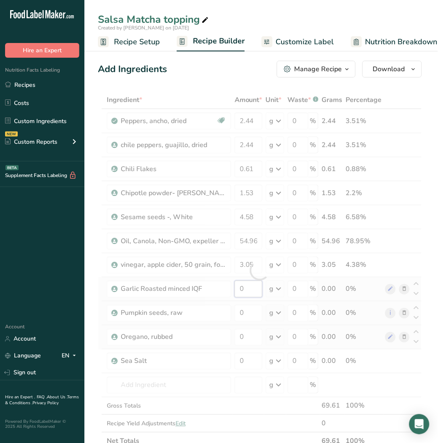
click at [245, 290] on div "Ingredient * Amount * Unit * Waste * .a-a{fill:#347362;}.b-a{fill:#fff;} Grams …" at bounding box center [260, 270] width 324 height 359
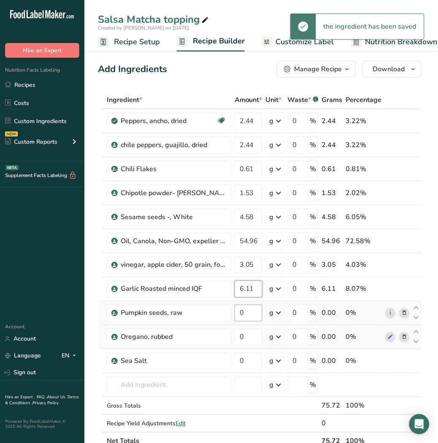
type input "6.11"
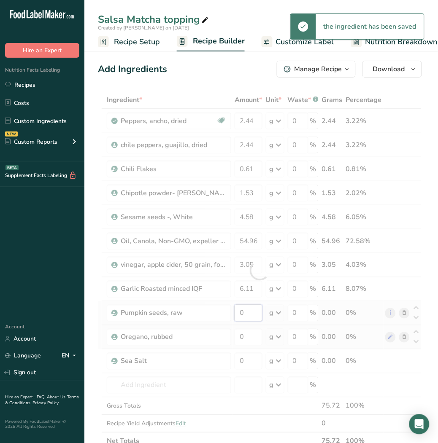
click at [246, 317] on div "Ingredient * Amount * Unit * Waste * .a-a{fill:#347362;}.b-a{fill:#fff;} Grams …" at bounding box center [260, 270] width 324 height 359
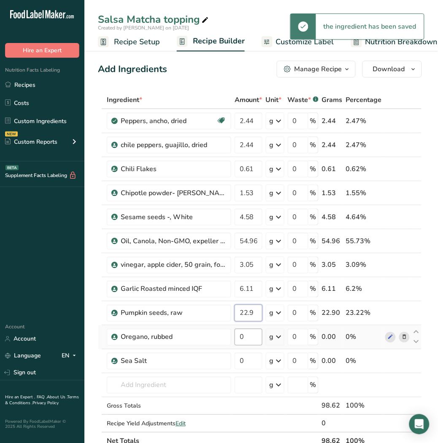
type input "22.9"
click at [250, 339] on div "Ingredient * Amount * Unit * Waste * .a-a{fill:#347362;}.b-a{fill:#fff;} Grams …" at bounding box center [260, 270] width 324 height 359
type input "0.61"
click at [250, 359] on div "Ingredient * Amount * Unit * Waste * .a-a{fill:#347362;}.b-a{fill:#fff;} Grams …" at bounding box center [260, 270] width 324 height 359
type input "0.71"
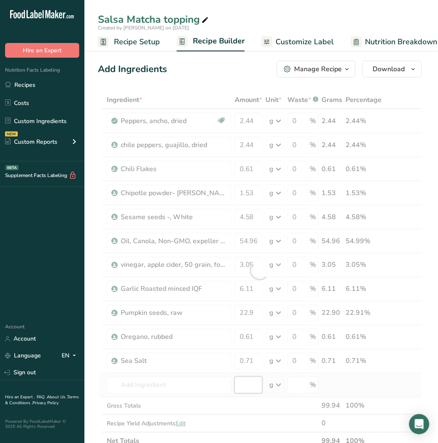
click at [245, 379] on div "Ingredient * Amount * Unit * Waste * .a-a{fill:#347362;}.b-a{fill:#fff;} Grams …" at bounding box center [260, 270] width 324 height 359
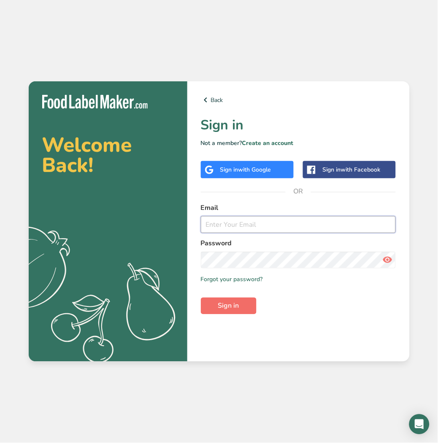
type input "[EMAIL_ADDRESS][DOMAIN_NAME]"
click at [238, 302] on span "Sign in" at bounding box center [228, 306] width 21 height 10
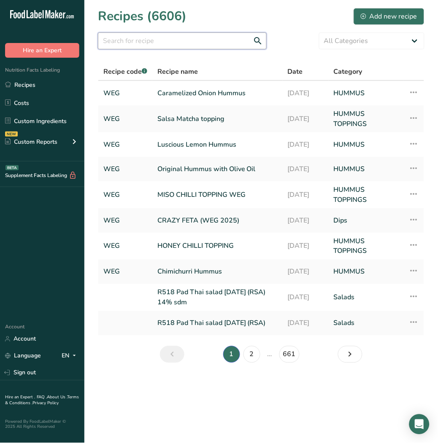
click at [138, 38] on input "text" at bounding box center [182, 40] width 169 height 17
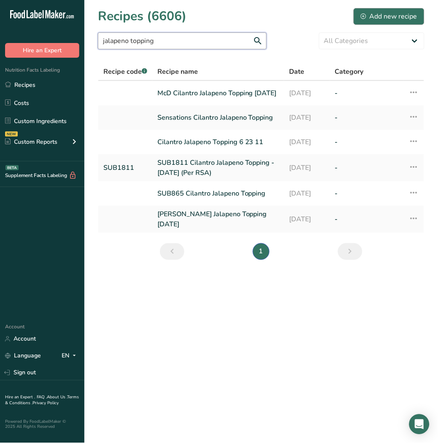
type input "jalapeno topping"
click at [399, 16] on div "Add new recipe" at bounding box center [388, 16] width 56 height 10
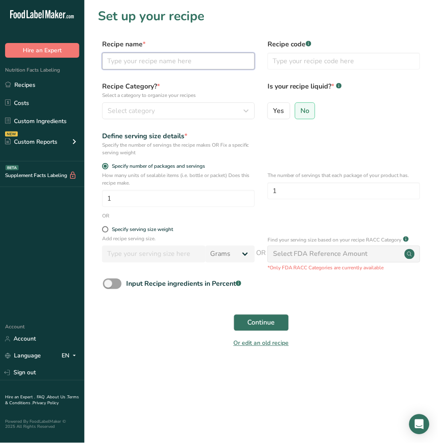
click at [166, 58] on input "text" at bounding box center [178, 61] width 153 height 17
type input "g"
type input "green chilli roasted jalapeno"
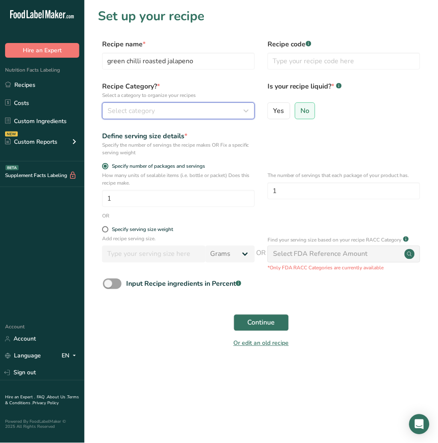
click at [193, 108] on div "Select category" at bounding box center [175, 111] width 137 height 10
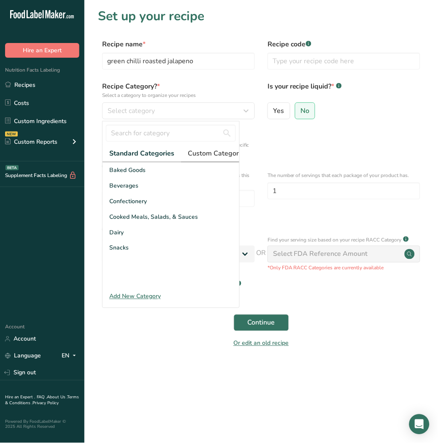
click at [216, 153] on span "Custom Categories .a-a{fill:#347362;}.b-a{fill:#fff;}" at bounding box center [220, 153] width 65 height 10
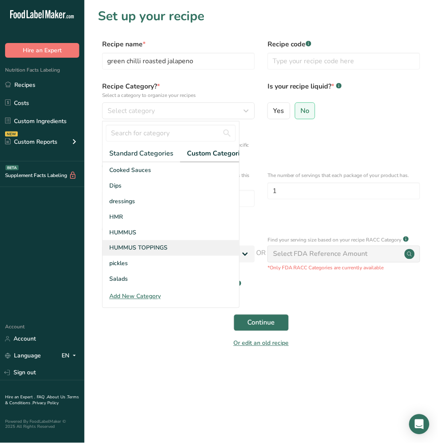
click at [163, 252] on span "HUMMUS TOPPINGS" at bounding box center [138, 248] width 58 height 9
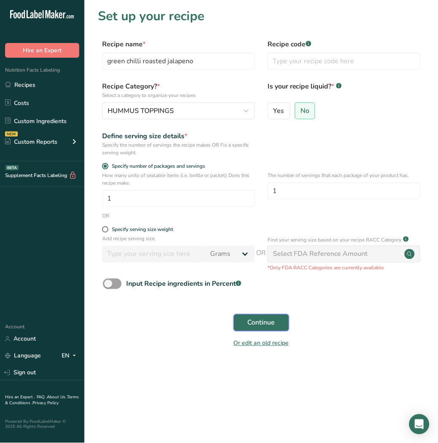
click at [255, 320] on span "Continue" at bounding box center [260, 323] width 27 height 10
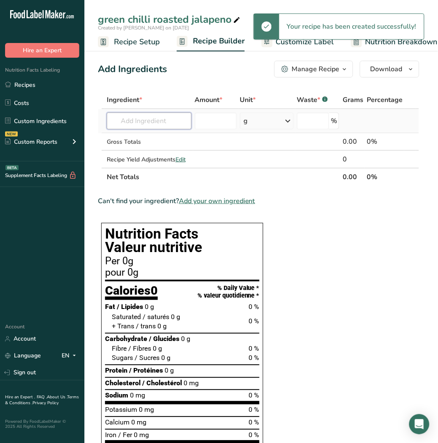
click at [129, 121] on input "text" at bounding box center [149, 121] width 85 height 17
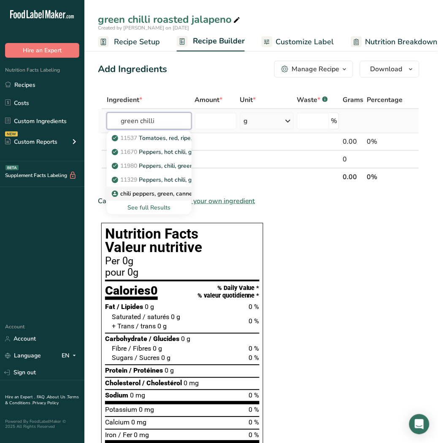
type input "green chilli"
click at [156, 195] on p "chili peppers, green, canned, diced" at bounding box center [162, 193] width 99 height 9
type input "chili peppers, green, canned, diced"
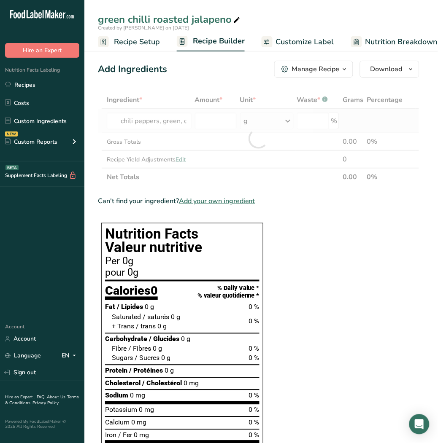
type input "0"
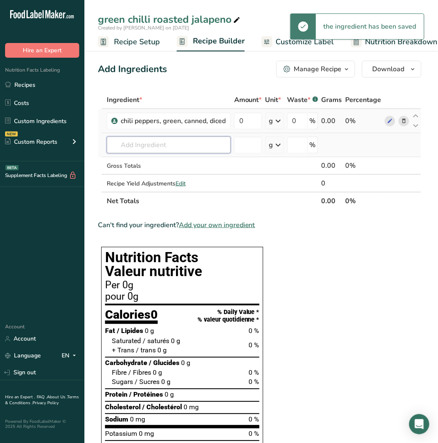
click at [165, 144] on input "text" at bounding box center [169, 145] width 124 height 17
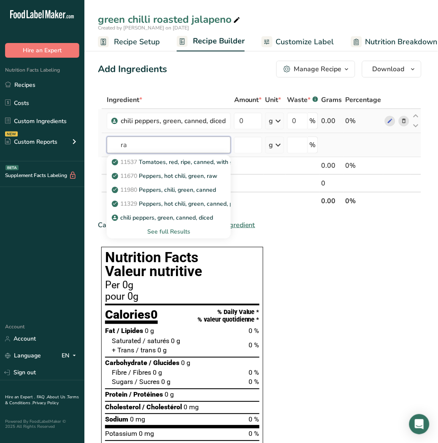
type input "r"
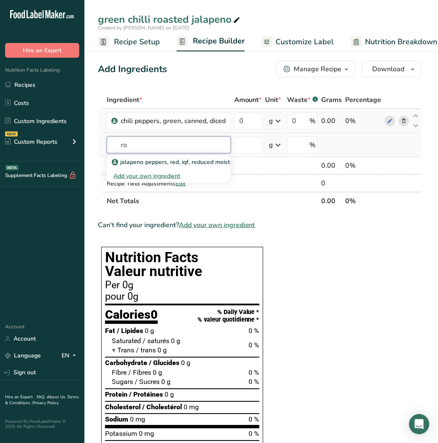
type input "r"
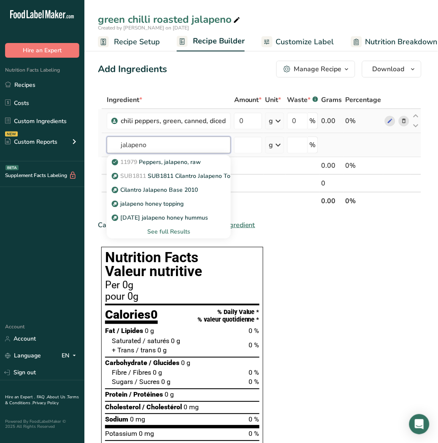
type input "jalapeno"
click at [172, 232] on div "See full Results" at bounding box center [168, 231] width 110 height 9
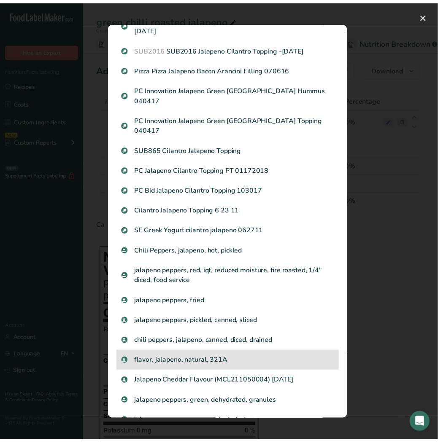
scroll to position [373, 0]
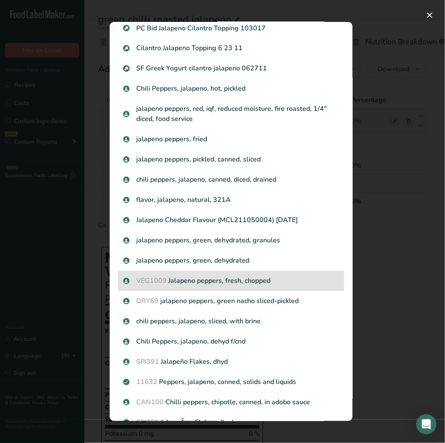
click at [239, 276] on p "VEG1009 Jalapeno peppers, fresh, chopped" at bounding box center [231, 281] width 216 height 10
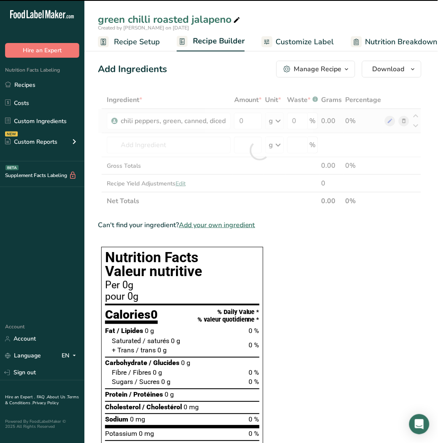
type input "0"
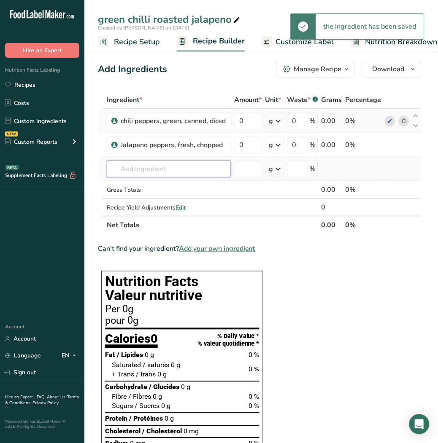
click at [164, 169] on input "text" at bounding box center [169, 169] width 124 height 17
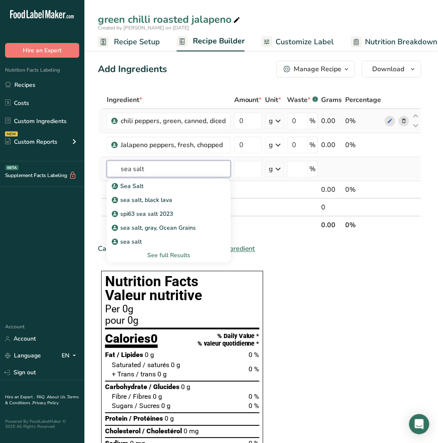
click at [164, 169] on input "sea salt" at bounding box center [169, 169] width 124 height 17
drag, startPoint x: 167, startPoint y: 169, endPoint x: 101, endPoint y: 174, distance: 65.5
click at [101, 174] on tr "sea sal Sea Salt sea salt, black lava spi63 sea salt 2023 sea salt, gray, Ocean…" at bounding box center [259, 169] width 322 height 24
type input "spi63"
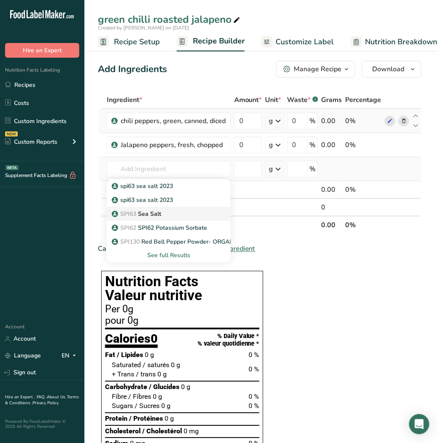
click at [139, 213] on p "SPI63 Sea Salt" at bounding box center [137, 214] width 48 height 9
type input "Sea Salt"
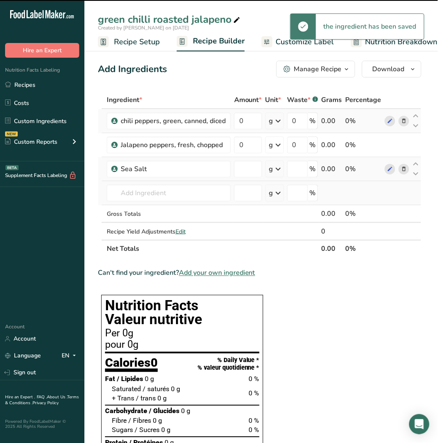
type input "0"
click at [146, 196] on input "text" at bounding box center [169, 193] width 124 height 17
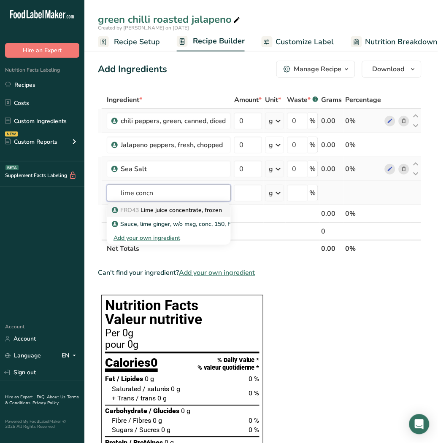
type input "lime concn"
click at [148, 208] on p "FRO43 Lime juice concentrate, frozen" at bounding box center [167, 210] width 108 height 9
type input "Lime juice concentrate, frozen"
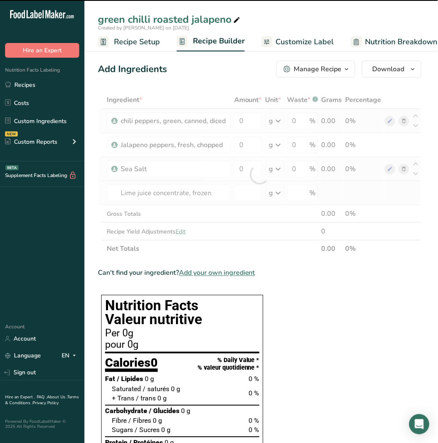
type input "0"
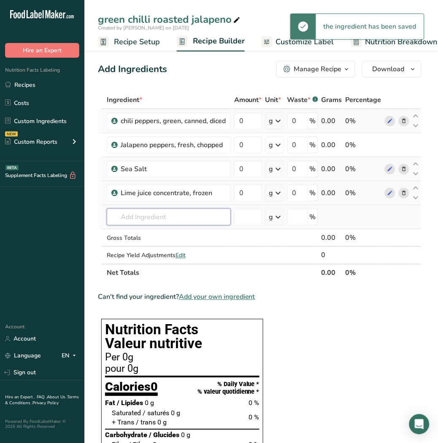
click at [148, 218] on input "text" at bounding box center [169, 217] width 124 height 17
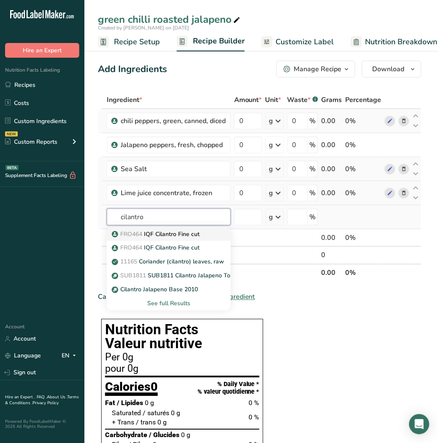
type input "cilantro"
click at [152, 235] on p "FRO464 IQF Cilantro Fine cut" at bounding box center [156, 234] width 86 height 9
type input "IQF Cilantro Fine cut"
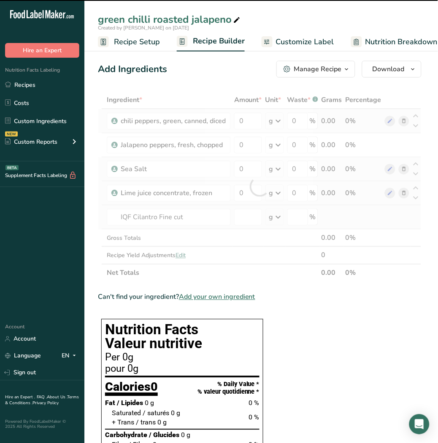
type input "0"
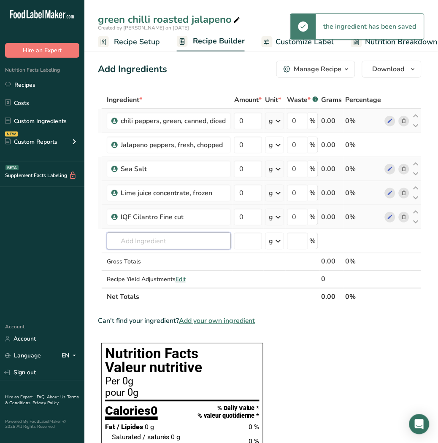
click at [152, 235] on input "text" at bounding box center [169, 241] width 124 height 17
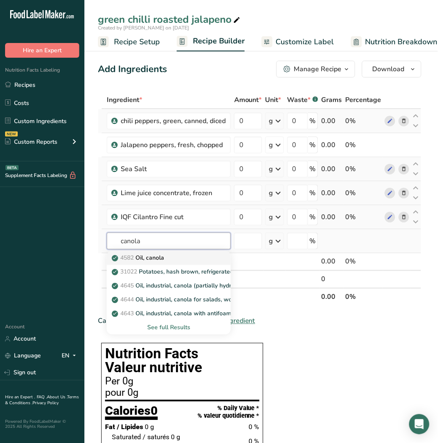
type input "canola"
click at [157, 259] on p "4582 Oil, canola" at bounding box center [138, 258] width 51 height 9
type input "Oil, canola"
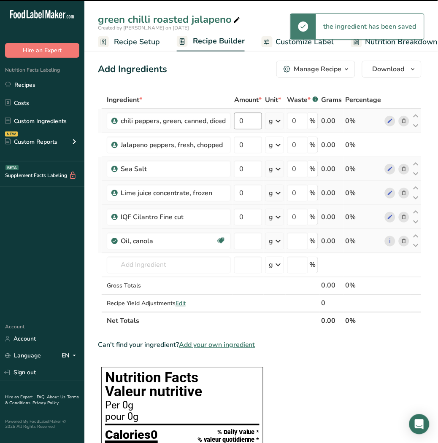
type input "0"
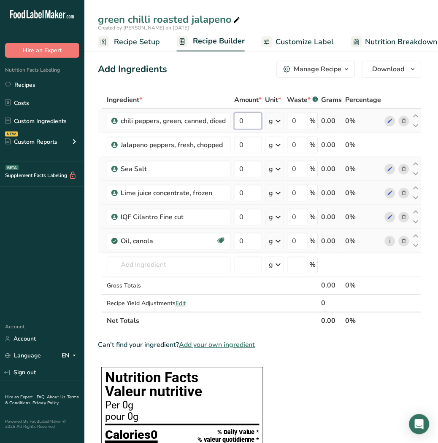
click at [238, 114] on input "0" at bounding box center [248, 121] width 28 height 17
type input "84.56"
click at [244, 145] on div "Ingredient * Amount * Unit * Waste * .a-a{fill:#347362;}.b-a{fill:#fff;} Grams …" at bounding box center [259, 210] width 323 height 239
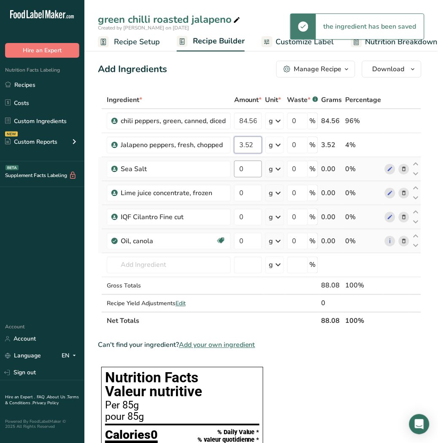
type input "3.52"
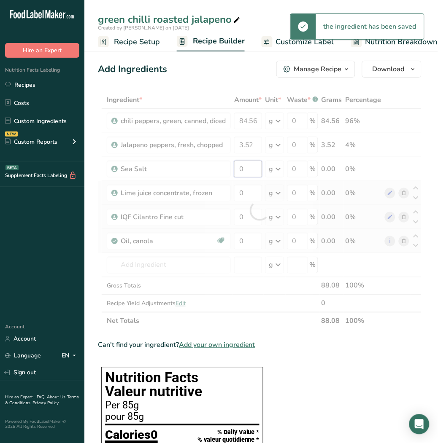
click at [250, 171] on div "Ingredient * Amount * Unit * Waste * .a-a{fill:#347362;}.b-a{fill:#fff;} Grams …" at bounding box center [259, 210] width 323 height 239
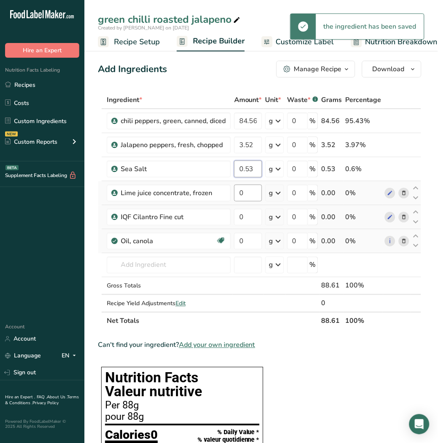
type input "0.53"
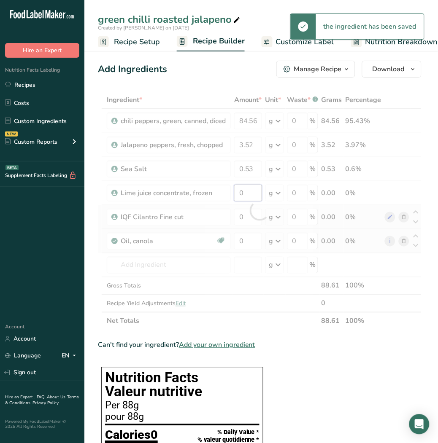
drag, startPoint x: 244, startPoint y: 197, endPoint x: 237, endPoint y: 195, distance: 7.5
click at [237, 195] on div "Ingredient * Amount * Unit * Waste * .a-a{fill:#347362;}.b-a{fill:#fff;} Grams …" at bounding box center [259, 210] width 323 height 239
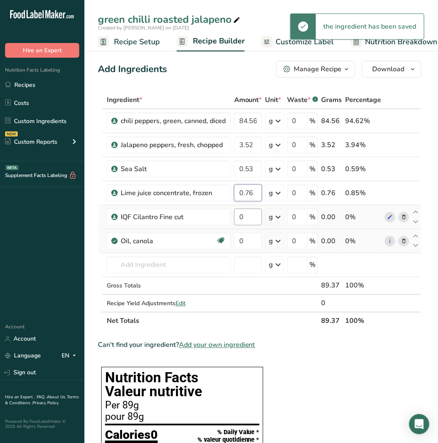
type input "0.76"
click at [218, 214] on div "Ingredient * Amount * Unit * Waste * .a-a{fill:#347362;}.b-a{fill:#fff;} Grams …" at bounding box center [259, 210] width 323 height 239
type input "0.51"
click at [220, 234] on div "Ingredient * Amount * Unit * Waste * .a-a{fill:#347362;}.b-a{fill:#fff;} Grams …" at bounding box center [259, 210] width 323 height 239
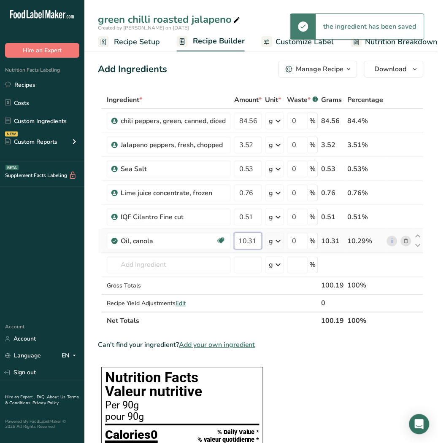
scroll to position [0, 0]
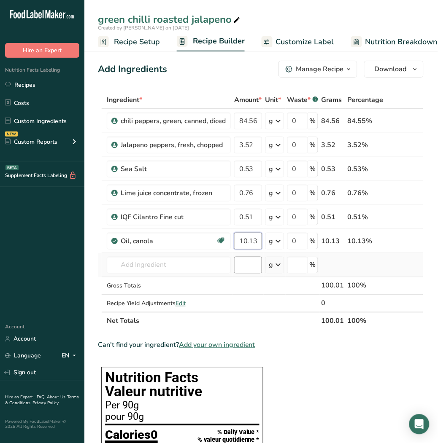
type input "10.13"
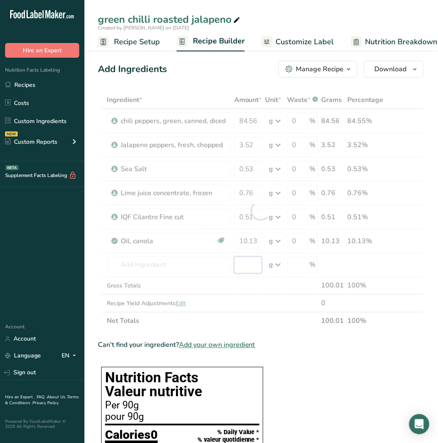
click at [251, 263] on div "Ingredient * Amount * Unit * Waste * .a-a{fill:#347362;}.b-a{fill:#fff;} Grams …" at bounding box center [260, 210] width 325 height 239
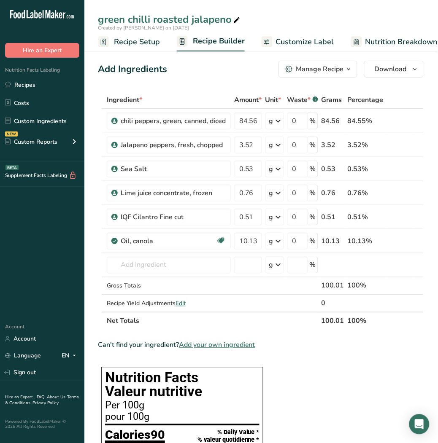
click at [192, 324] on th "Net Totals" at bounding box center [212, 321] width 215 height 18
